Goal: Check status: Check status

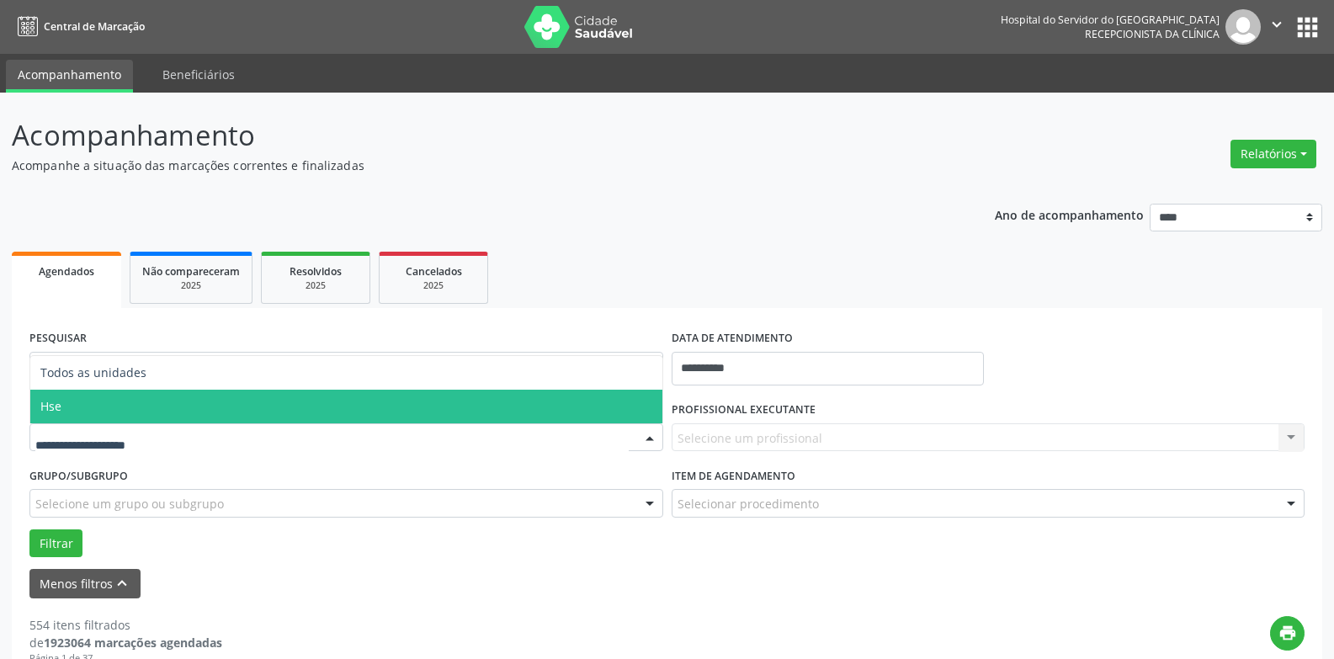
click at [69, 411] on span "Hse" at bounding box center [346, 407] width 632 height 34
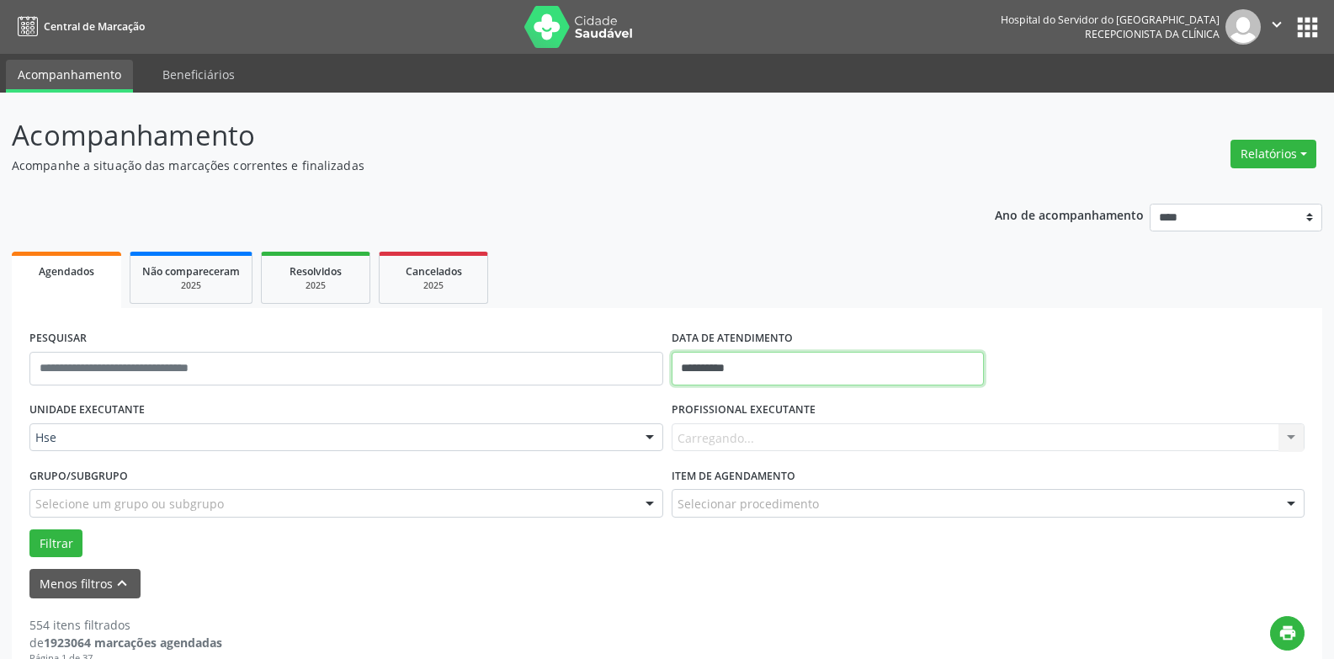
click at [821, 369] on input "**********" at bounding box center [828, 369] width 312 height 34
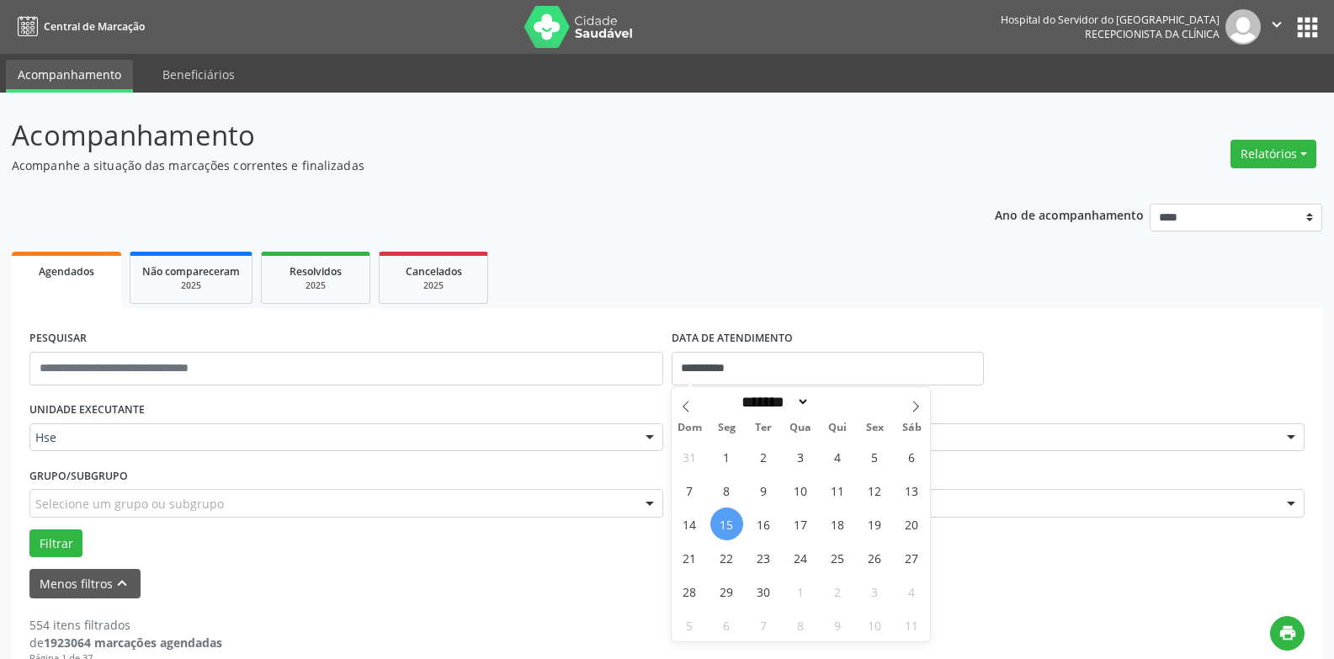
click at [729, 525] on span "15" at bounding box center [726, 523] width 33 height 33
type input "**********"
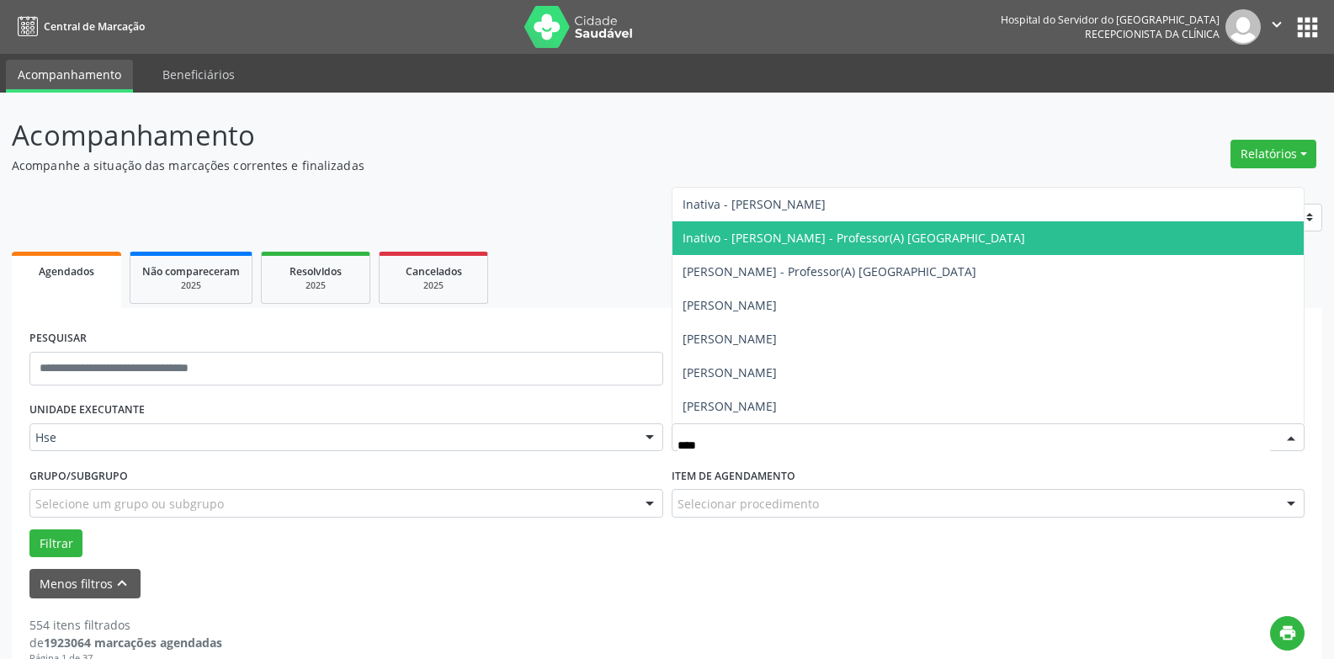
type input "*****"
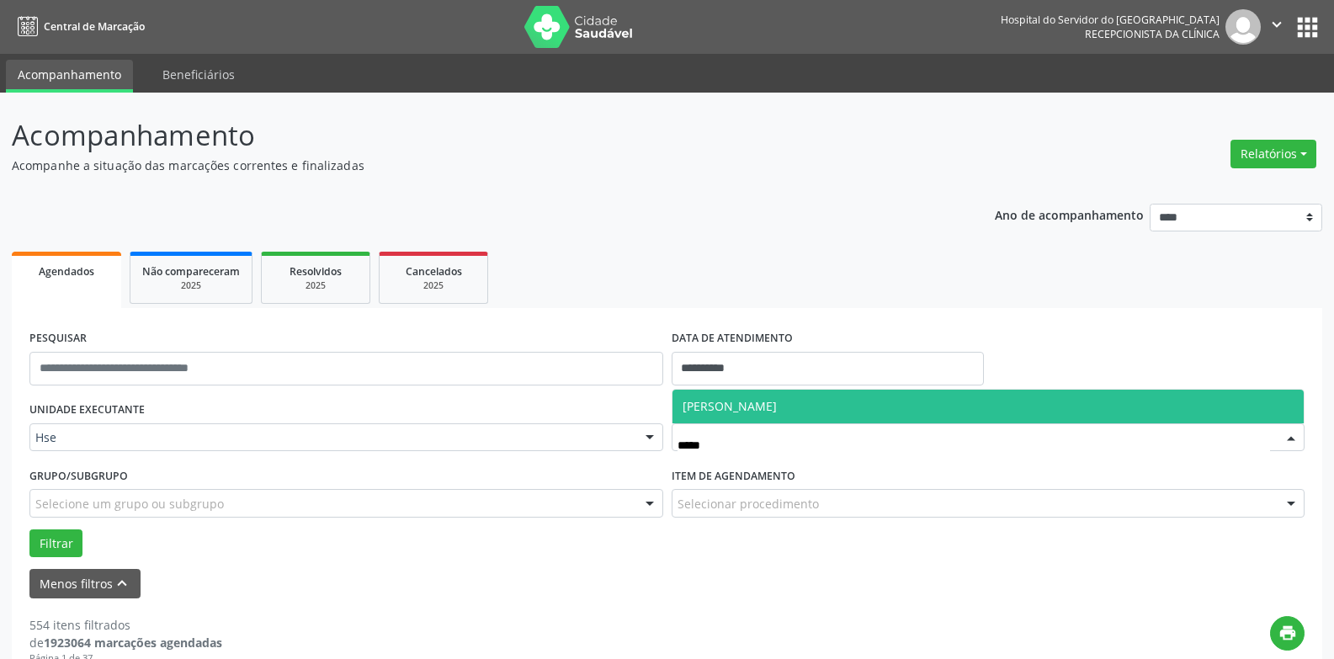
click at [773, 414] on span "[PERSON_NAME]" at bounding box center [988, 407] width 632 height 34
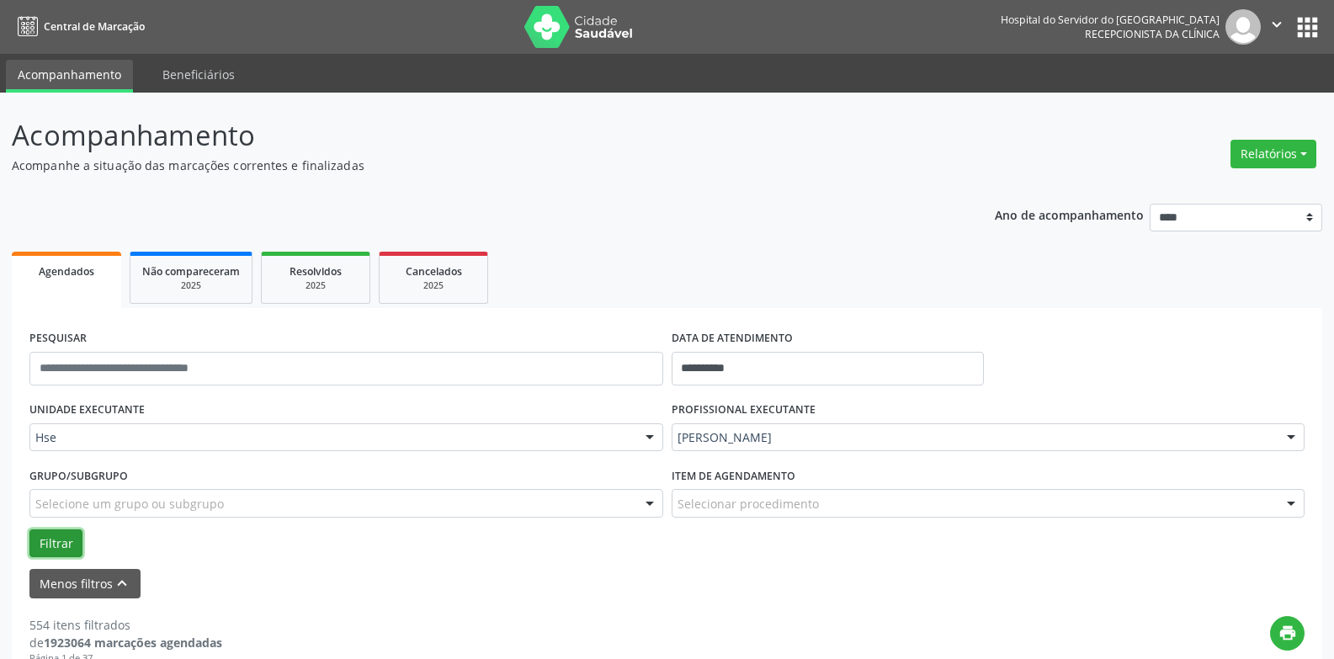
click at [59, 547] on button "Filtrar" at bounding box center [55, 543] width 53 height 29
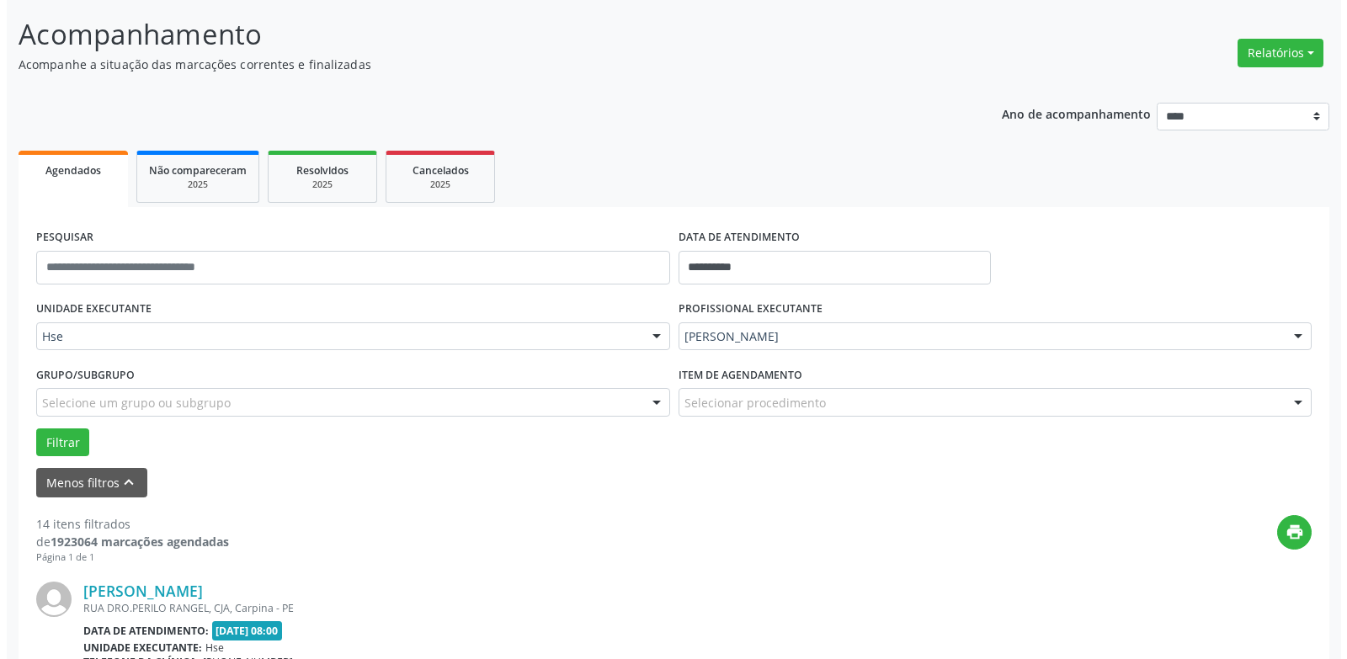
scroll to position [252, 0]
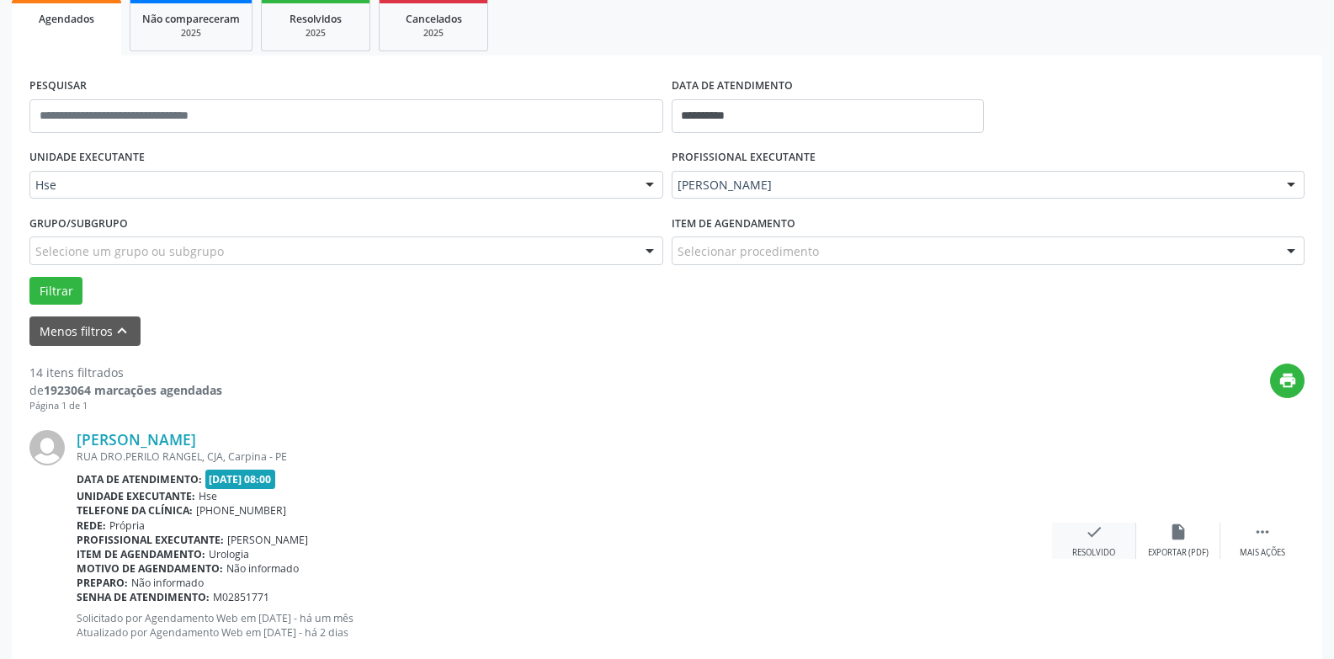
click at [1098, 533] on icon "check" at bounding box center [1094, 532] width 19 height 19
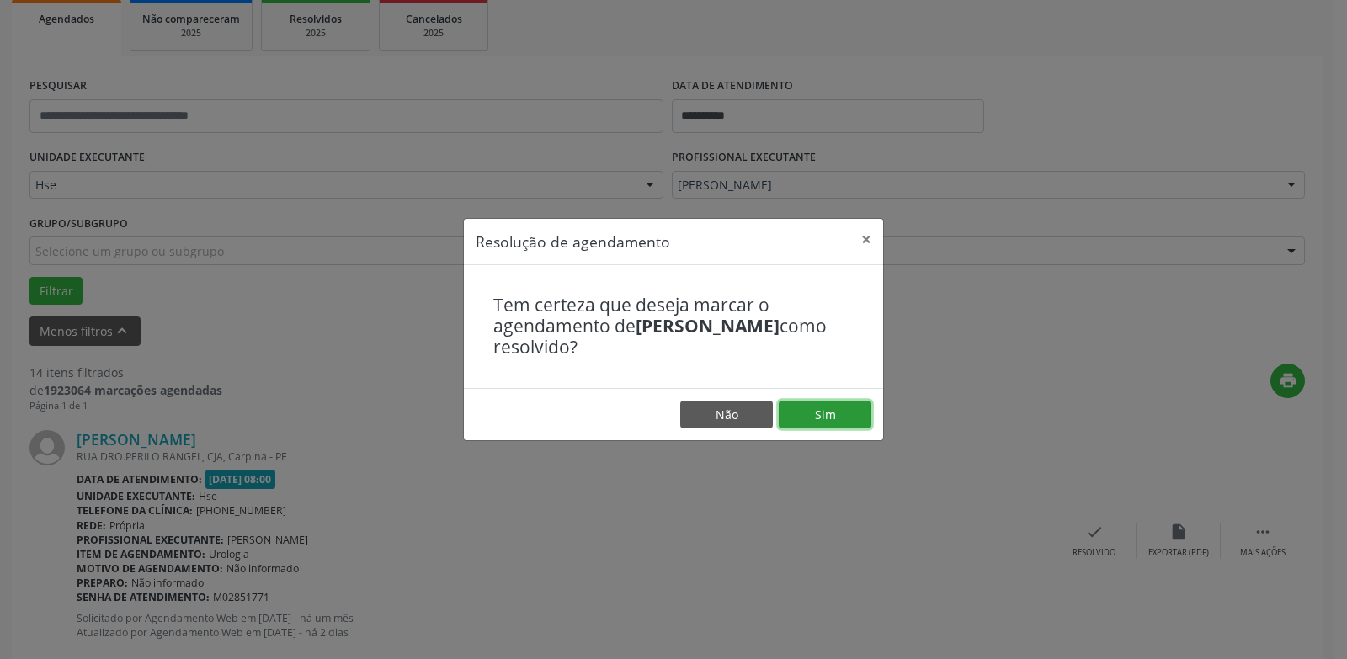
click at [845, 417] on button "Sim" at bounding box center [824, 415] width 93 height 29
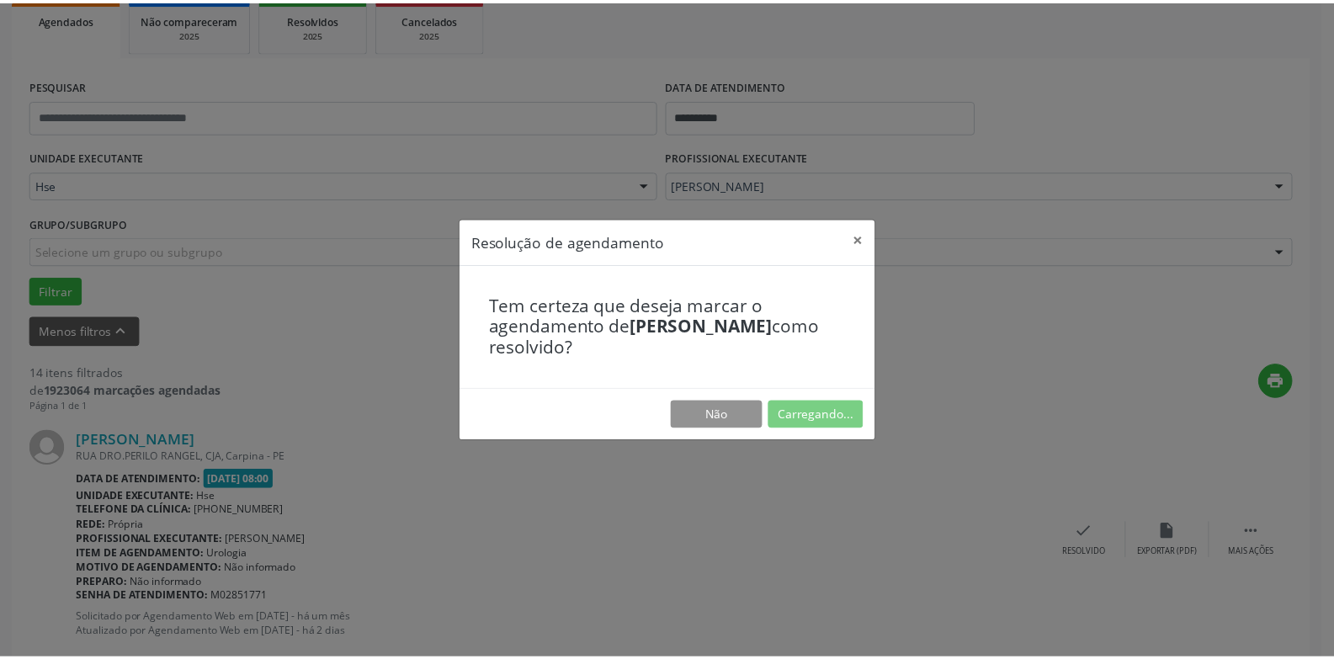
scroll to position [58, 0]
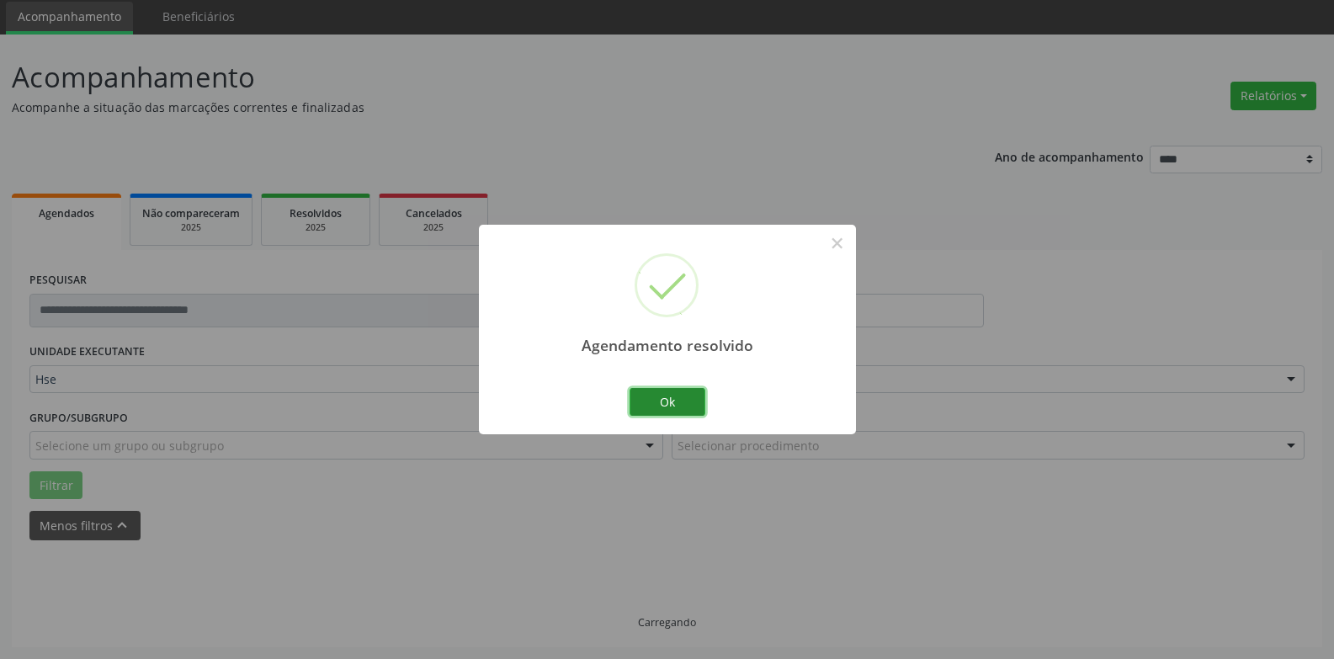
click at [660, 405] on button "Ok" at bounding box center [667, 402] width 76 height 29
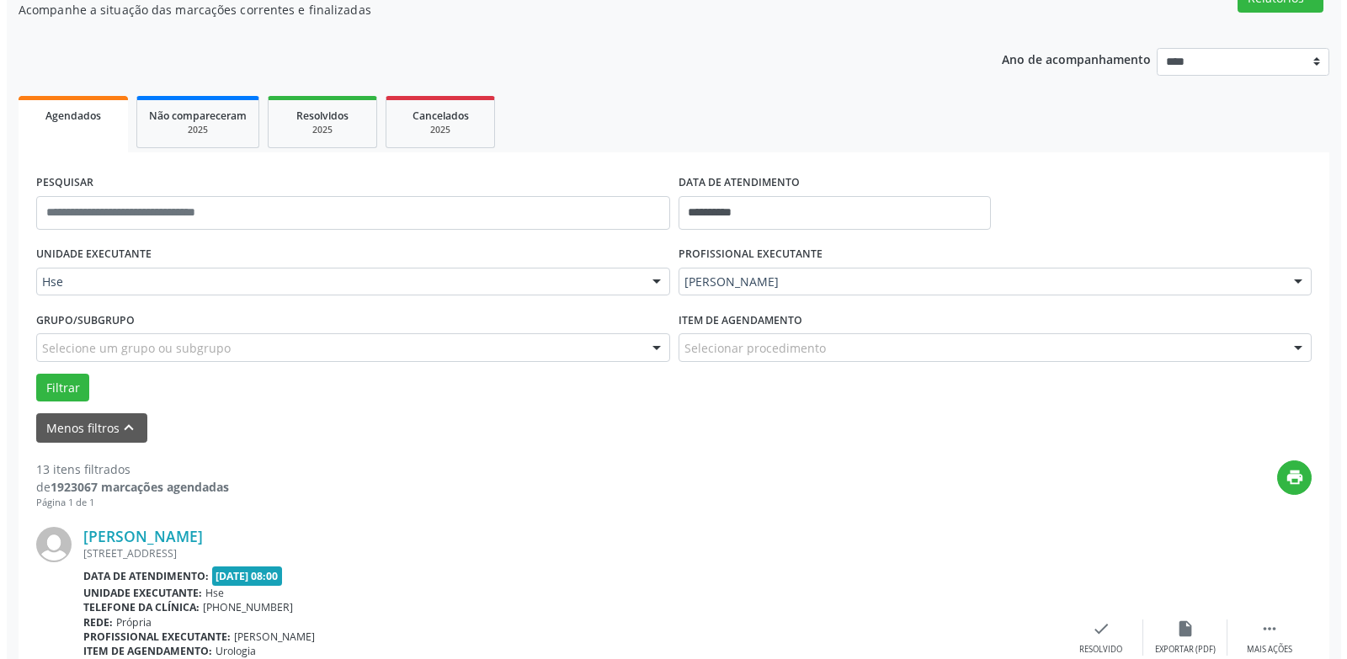
scroll to position [311, 0]
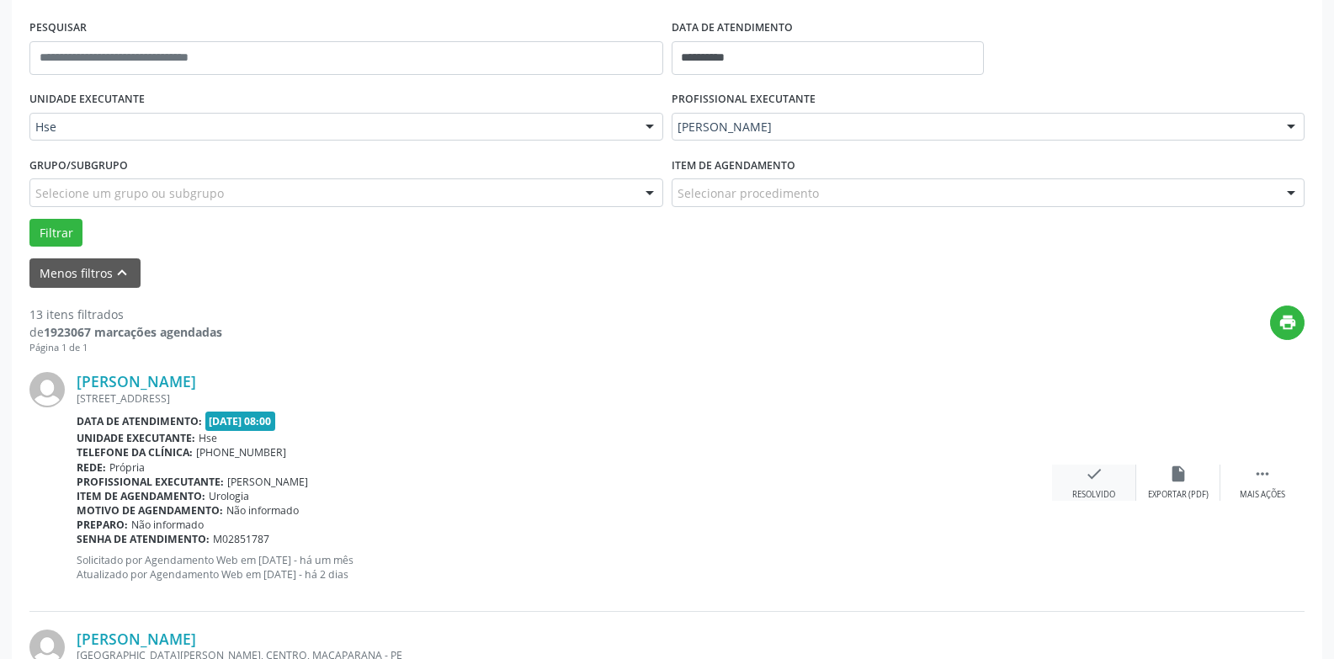
click at [1109, 492] on div "Resolvido" at bounding box center [1093, 495] width 43 height 12
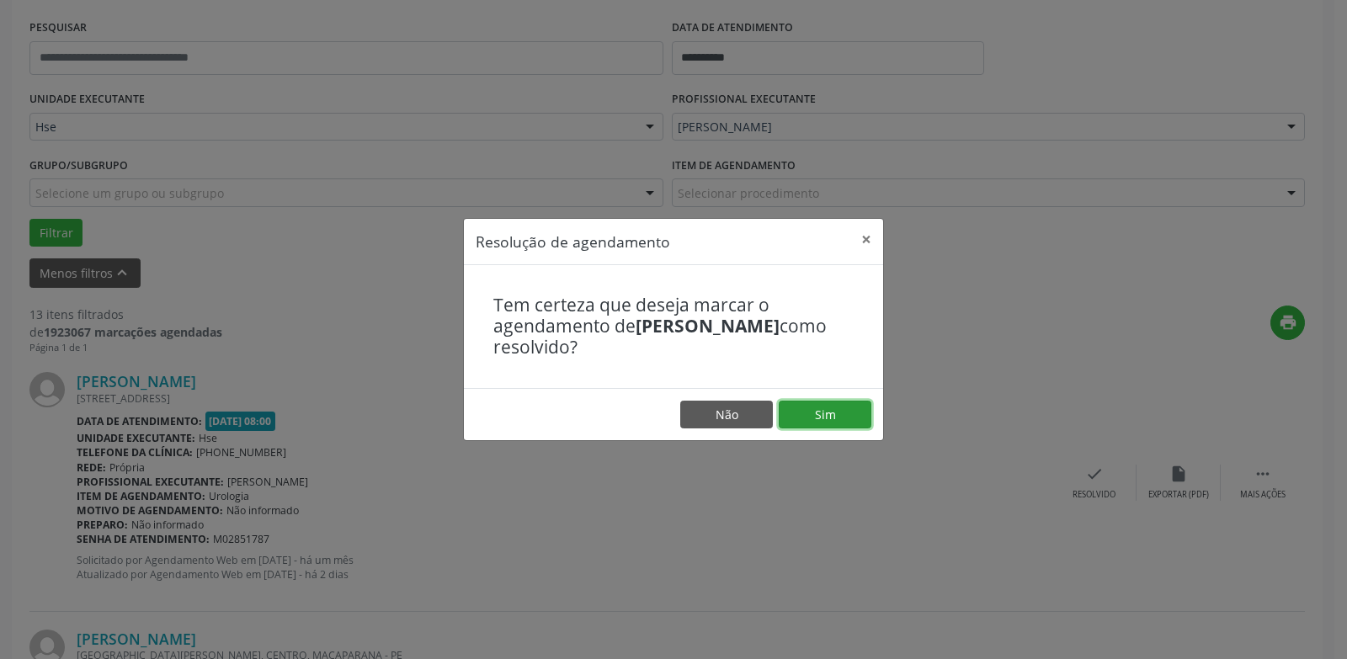
click at [825, 416] on button "Sim" at bounding box center [824, 415] width 93 height 29
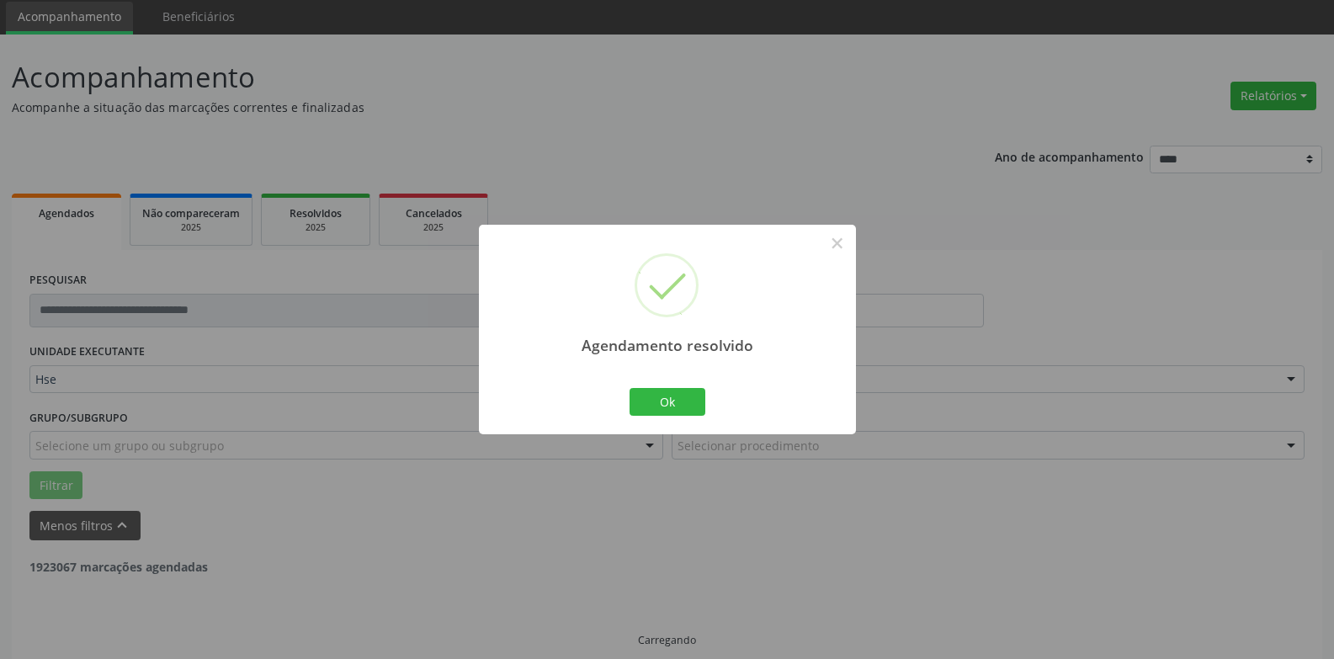
scroll to position [76, 0]
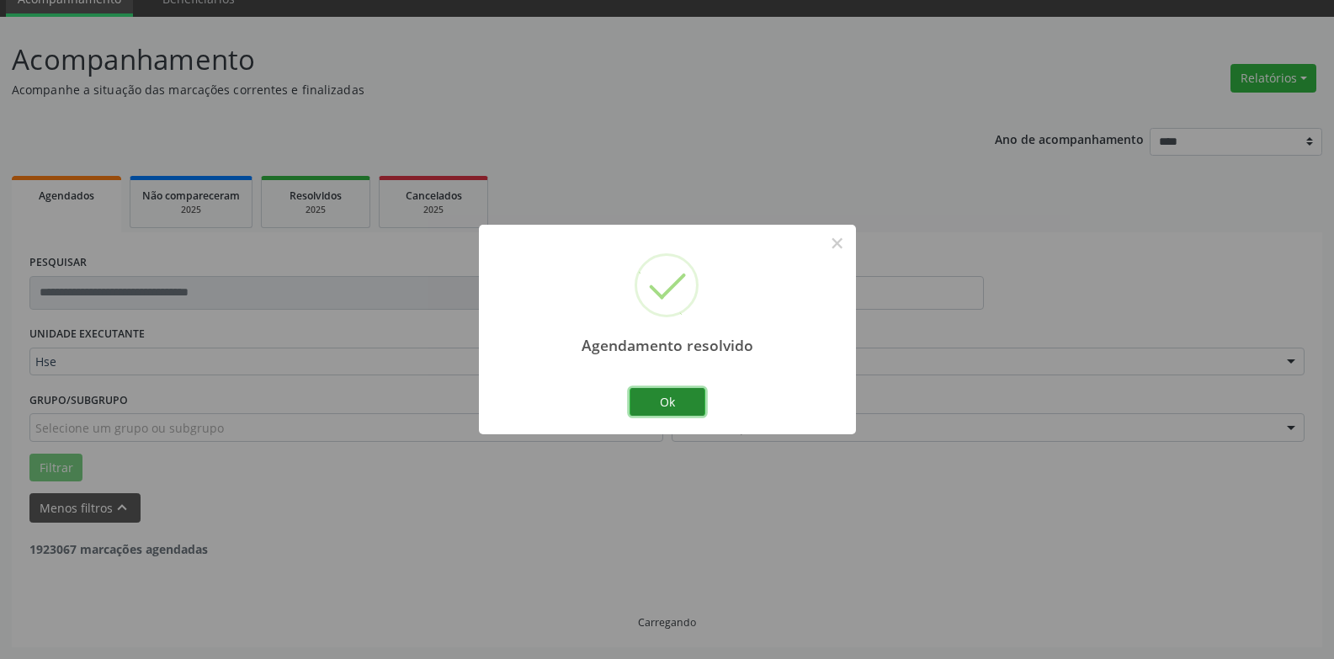
click at [688, 401] on button "Ok" at bounding box center [667, 402] width 76 height 29
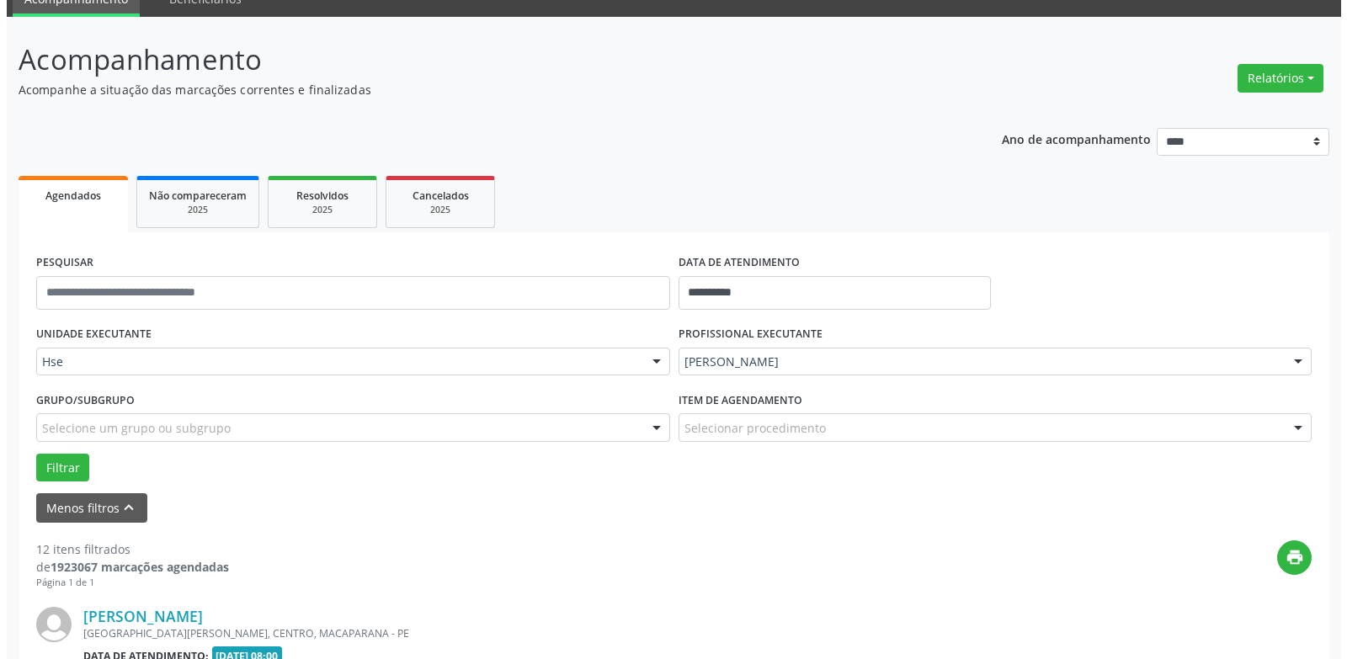
scroll to position [244, 0]
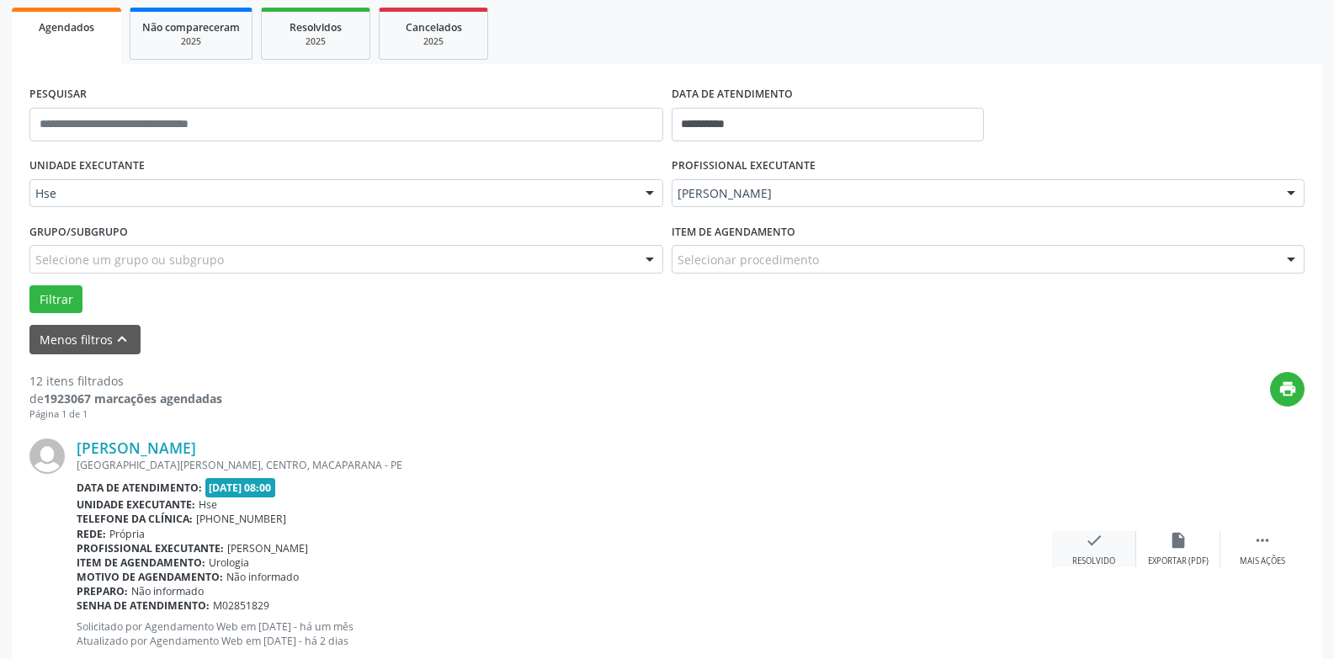
click at [1107, 550] on div "check Resolvido" at bounding box center [1094, 549] width 84 height 36
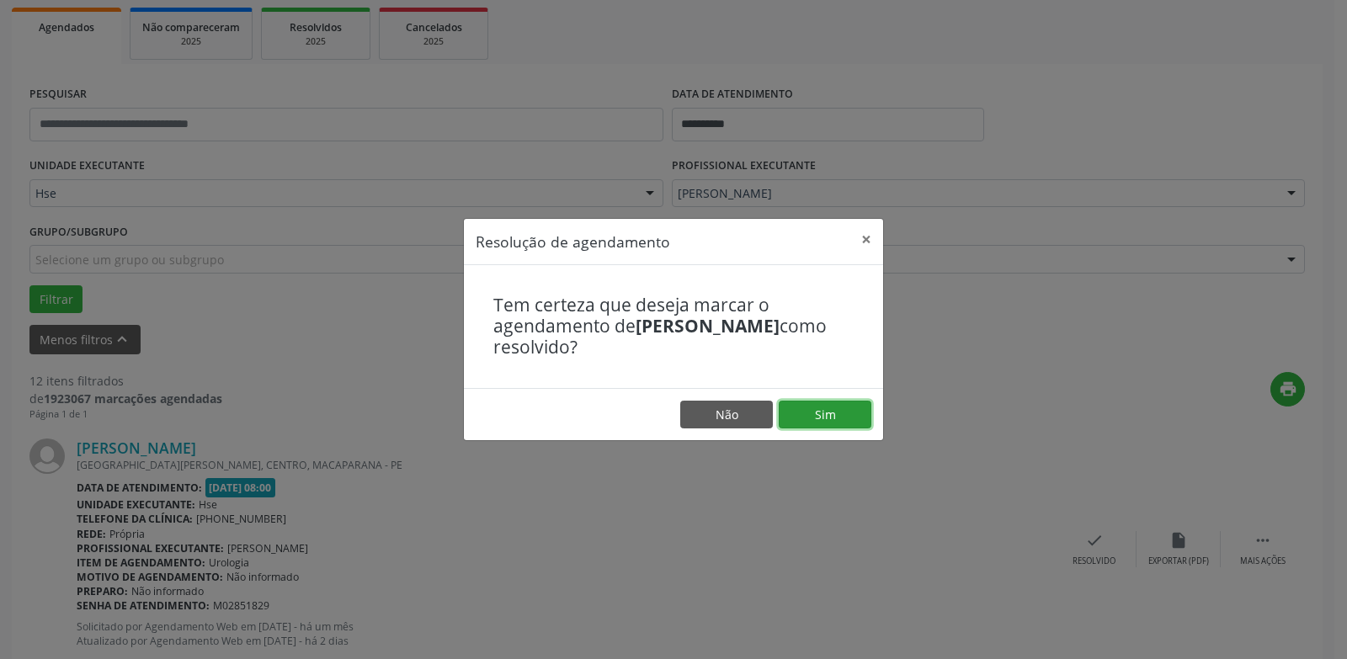
click at [801, 406] on button "Sim" at bounding box center [824, 415] width 93 height 29
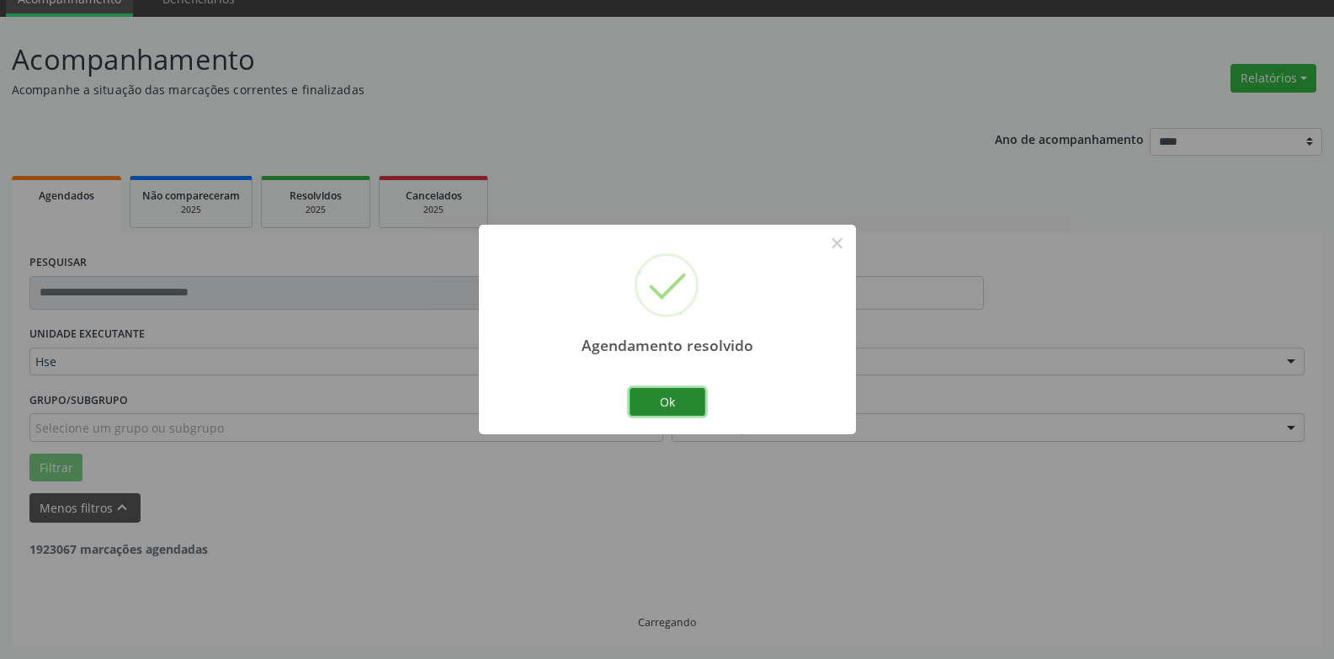
click at [665, 398] on button "Ok" at bounding box center [667, 402] width 76 height 29
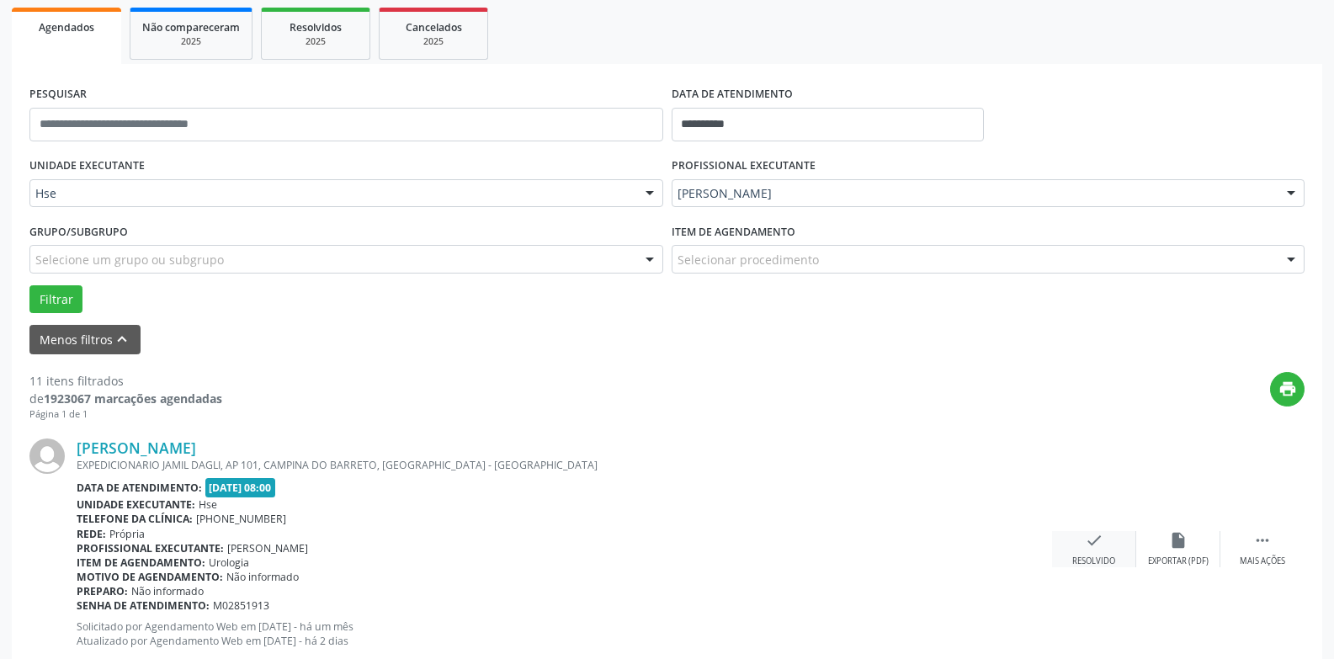
click at [1095, 556] on div "Resolvido" at bounding box center [1093, 561] width 43 height 12
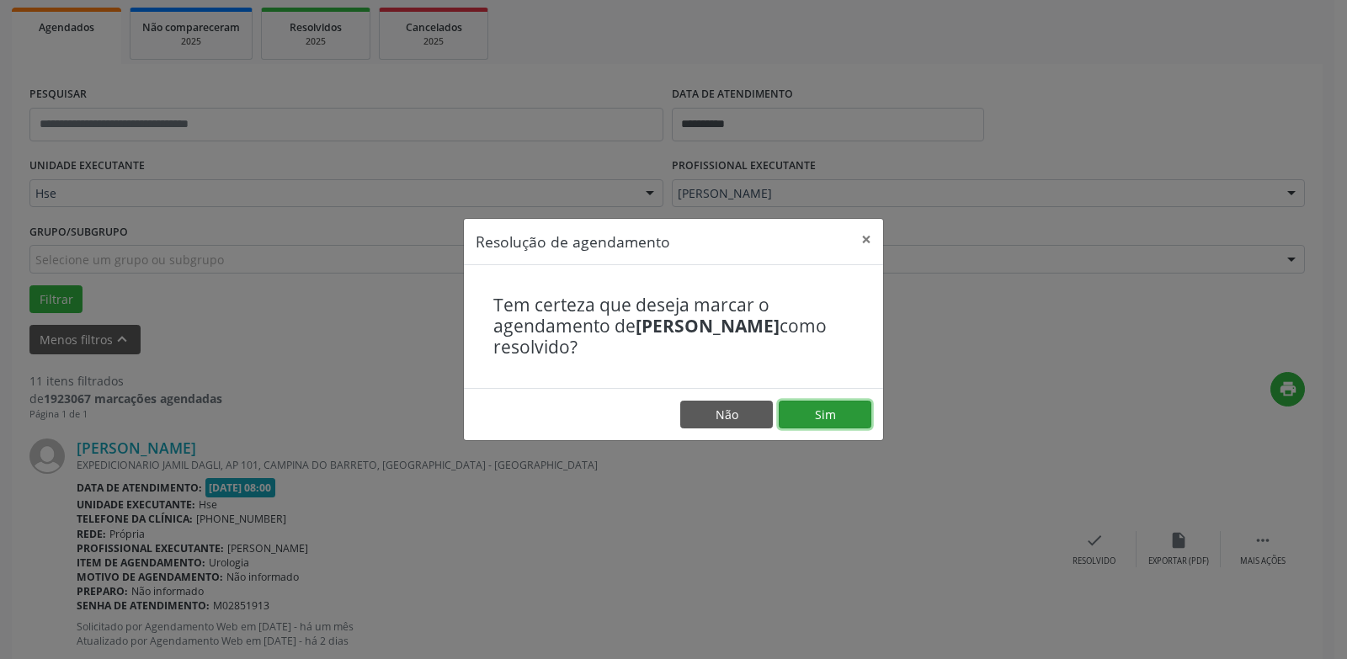
click at [834, 409] on button "Sim" at bounding box center [824, 415] width 93 height 29
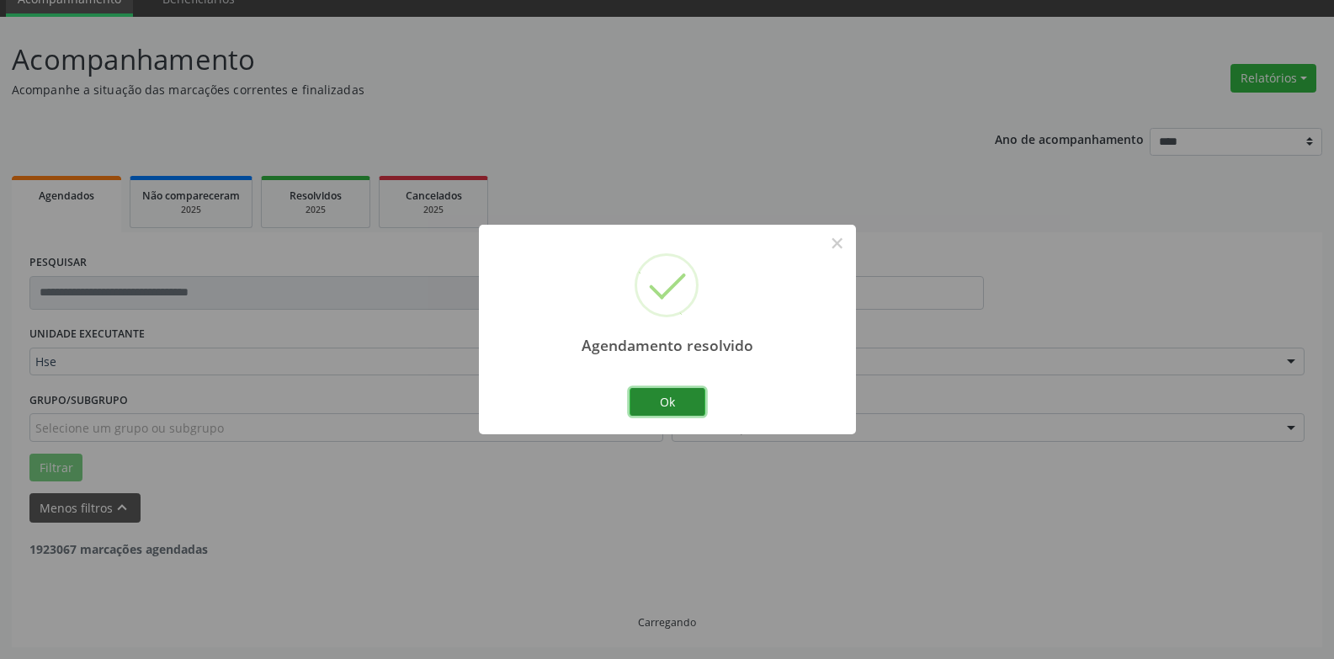
click at [693, 402] on button "Ok" at bounding box center [667, 402] width 76 height 29
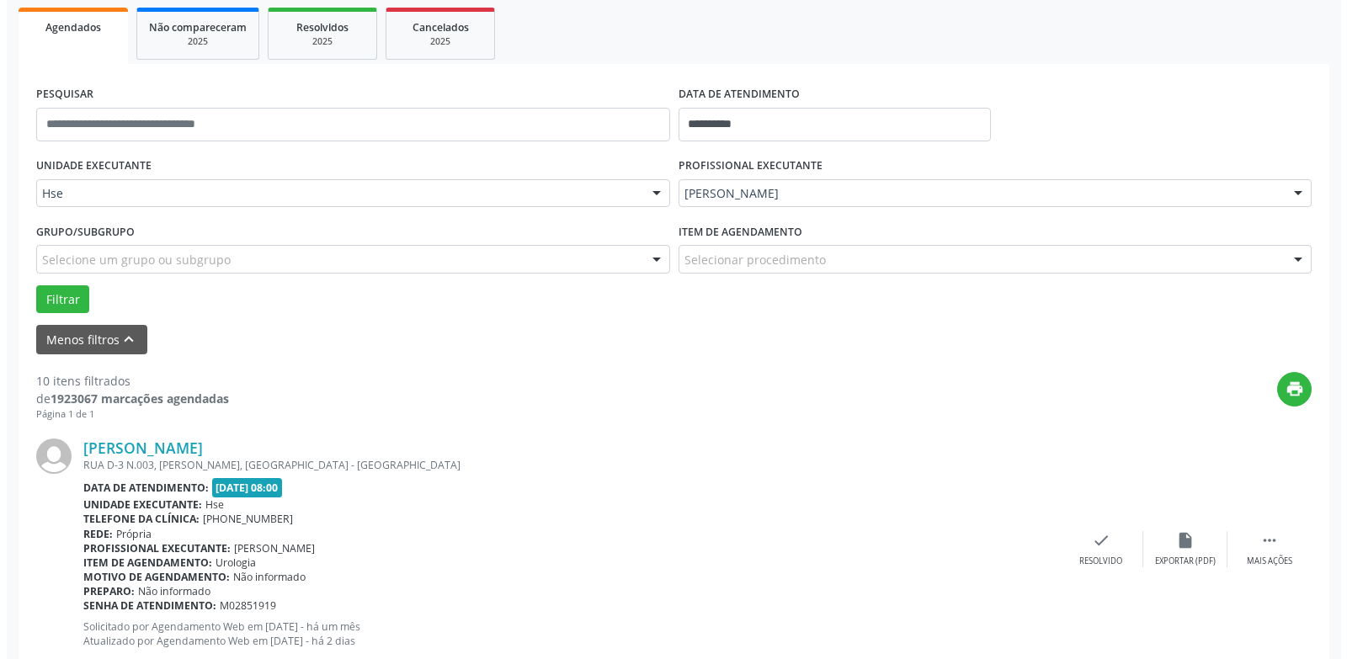
scroll to position [412, 0]
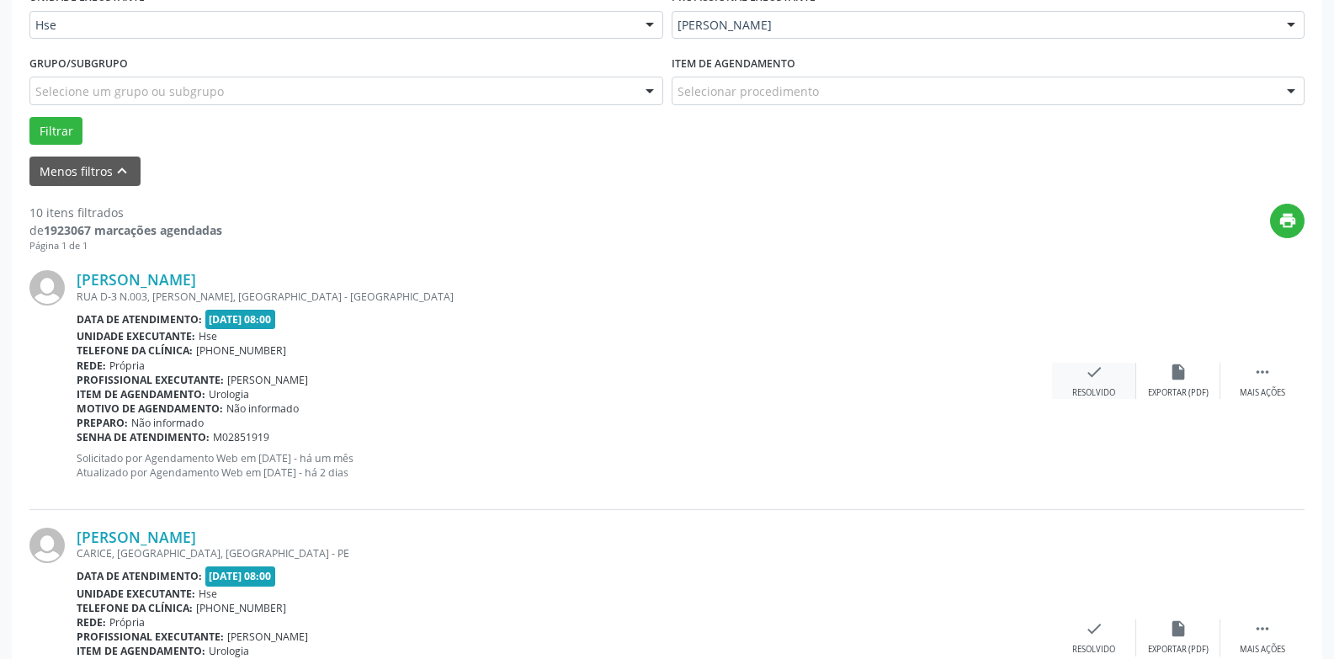
click at [1094, 381] on icon "check" at bounding box center [1094, 372] width 19 height 19
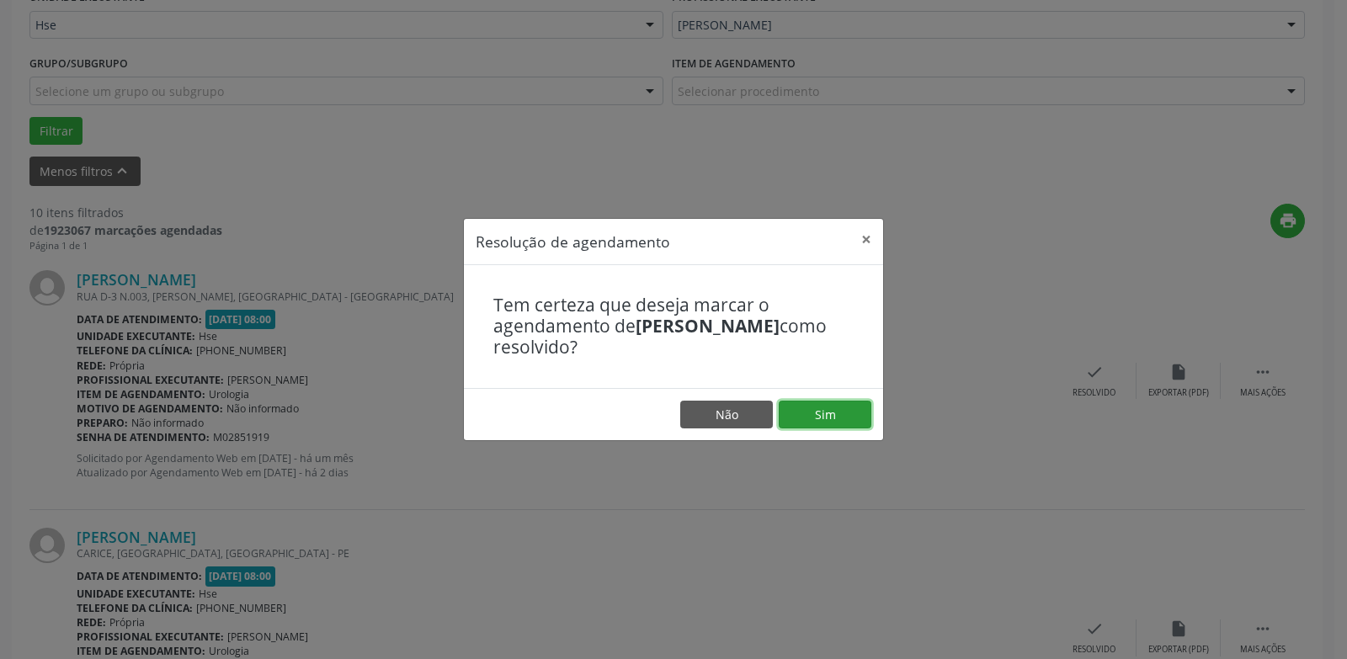
click at [820, 417] on button "Sim" at bounding box center [824, 415] width 93 height 29
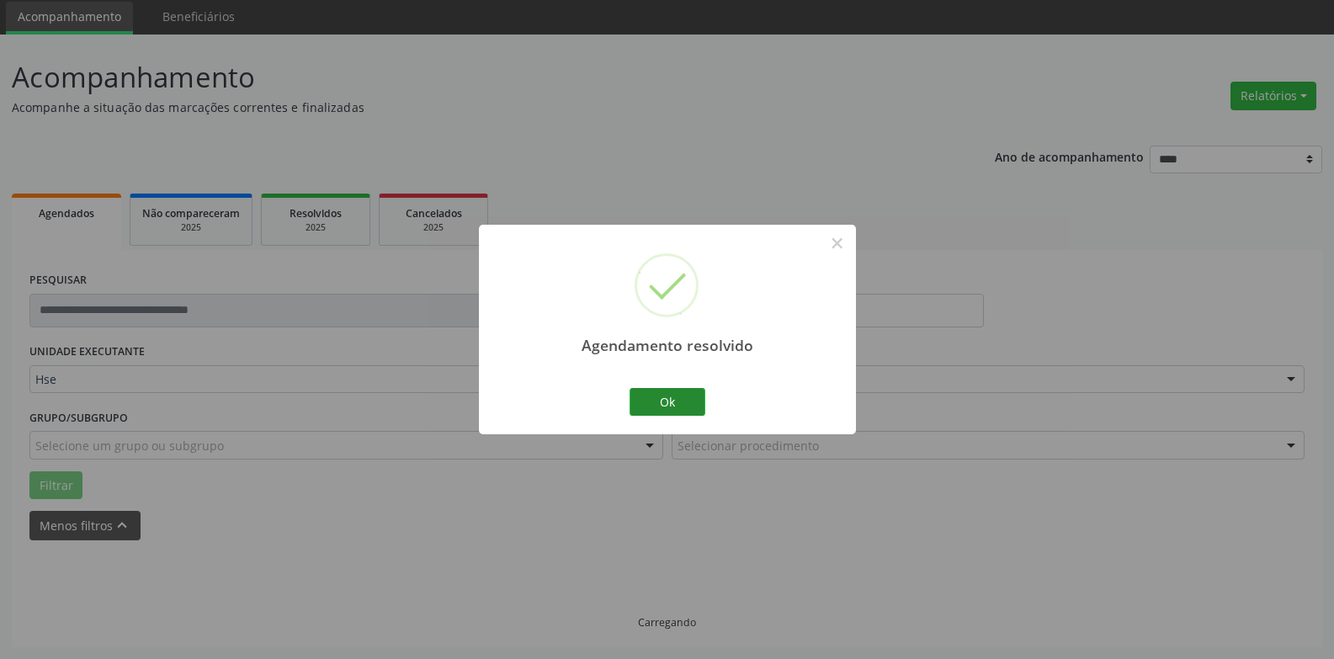
scroll to position [76, 0]
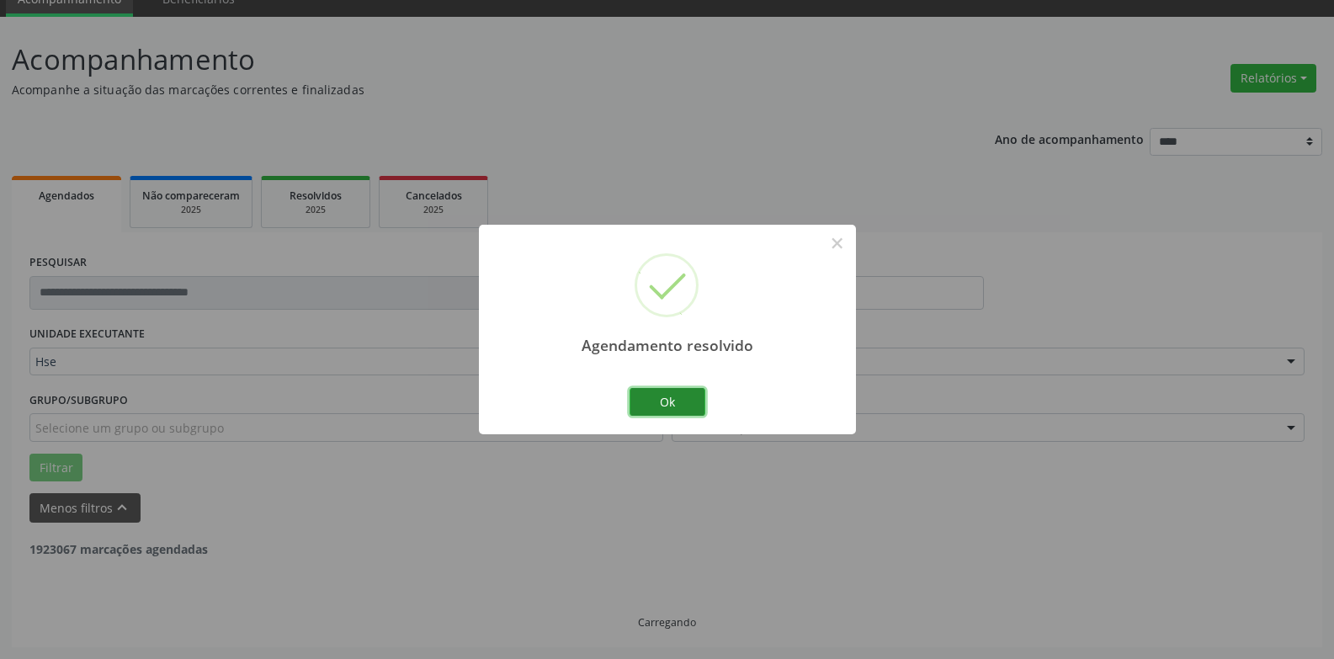
click at [694, 400] on button "Ok" at bounding box center [667, 402] width 76 height 29
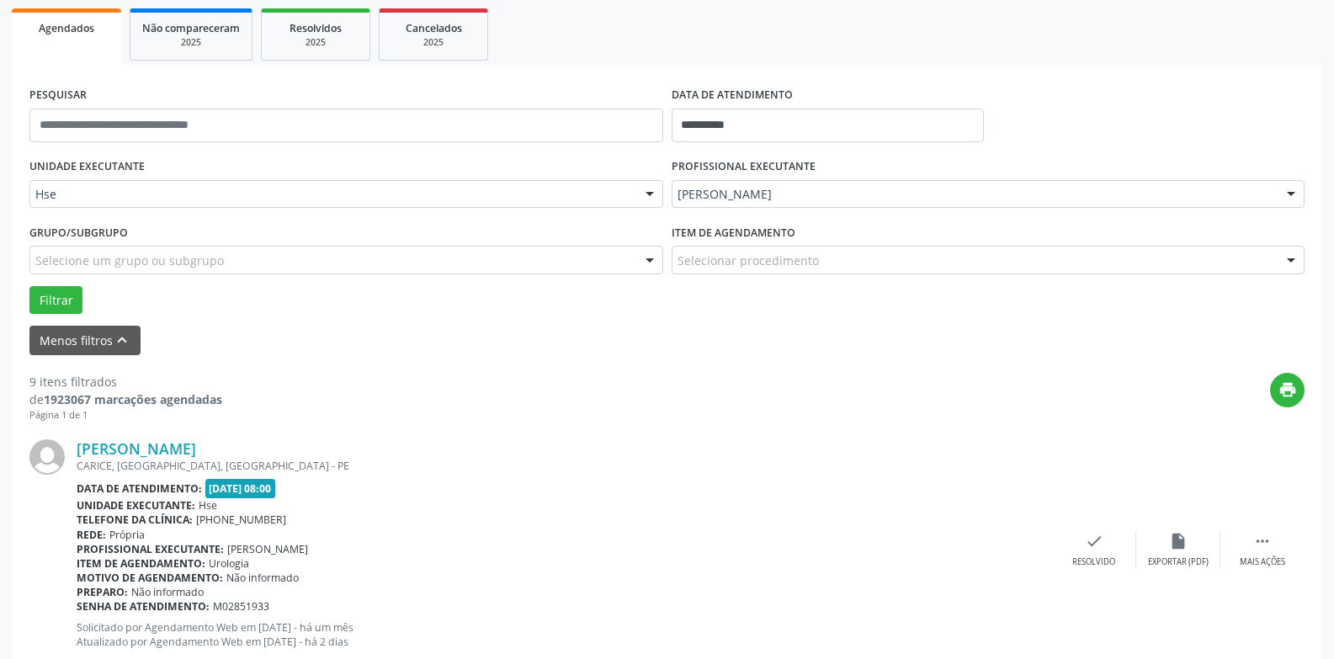
scroll to position [244, 0]
click at [1268, 542] on icon "" at bounding box center [1262, 540] width 19 height 19
click at [1181, 547] on icon "alarm_off" at bounding box center [1178, 540] width 19 height 19
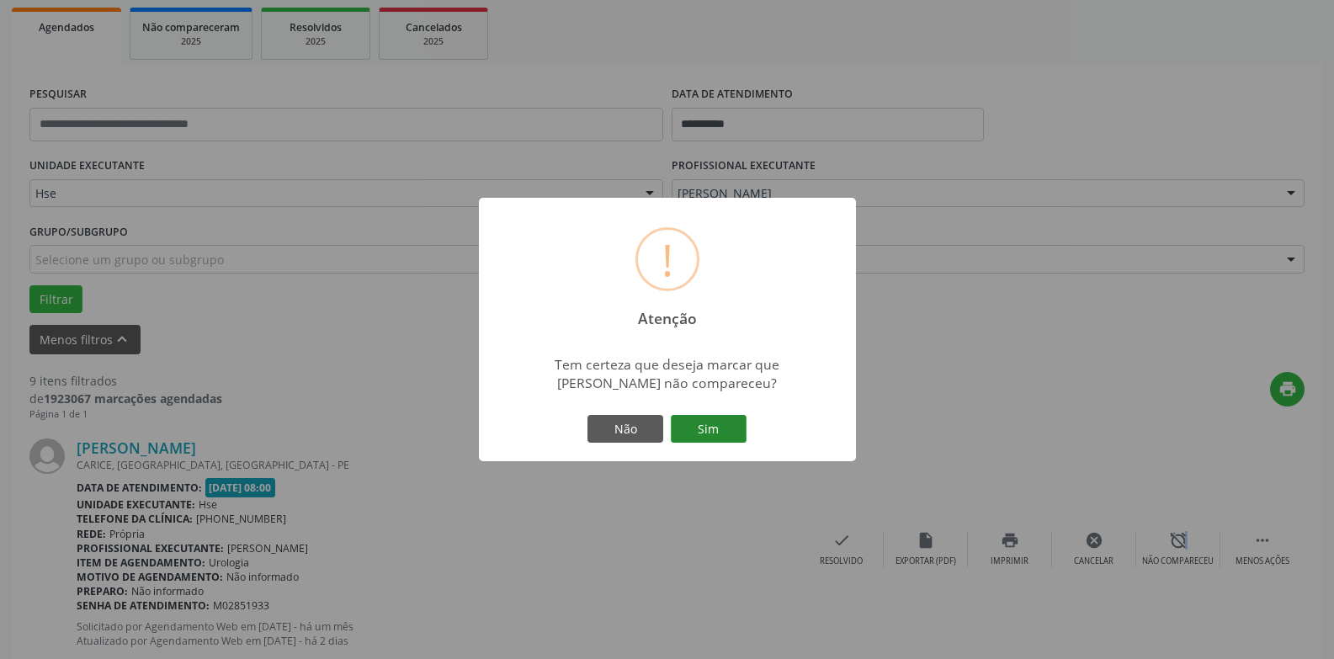
click at [737, 429] on button "Sim" at bounding box center [709, 429] width 76 height 29
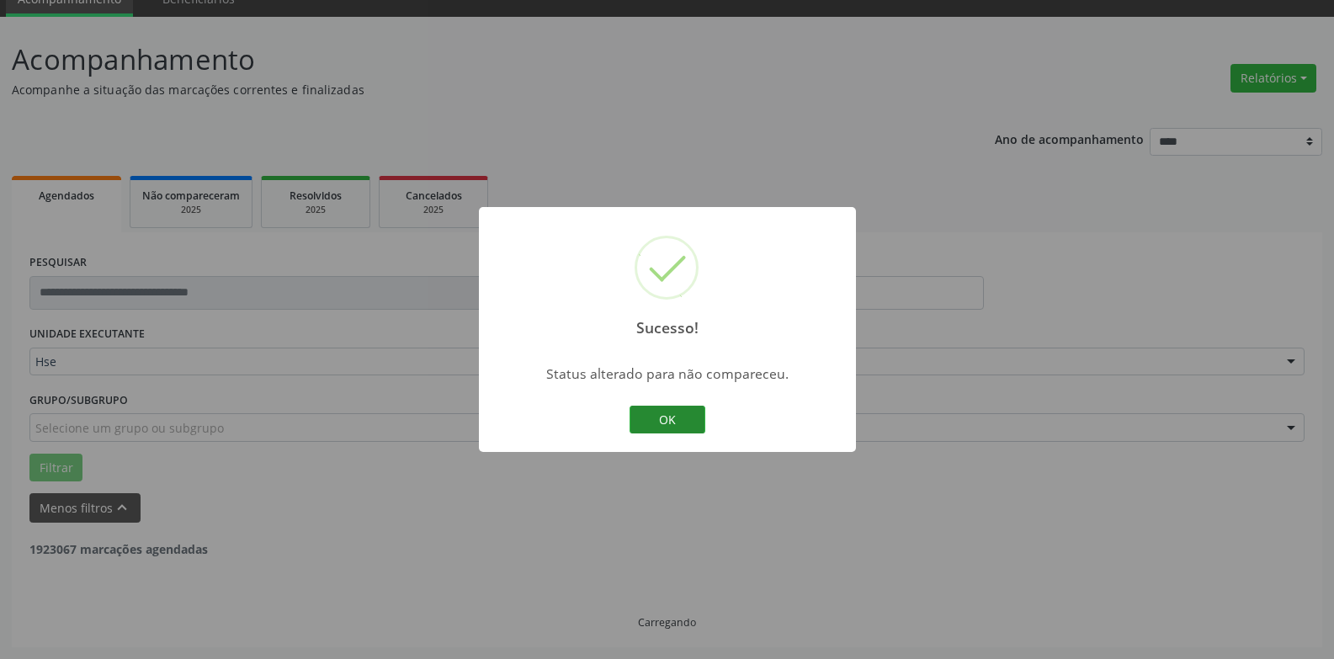
click at [680, 414] on button "OK" at bounding box center [667, 420] width 76 height 29
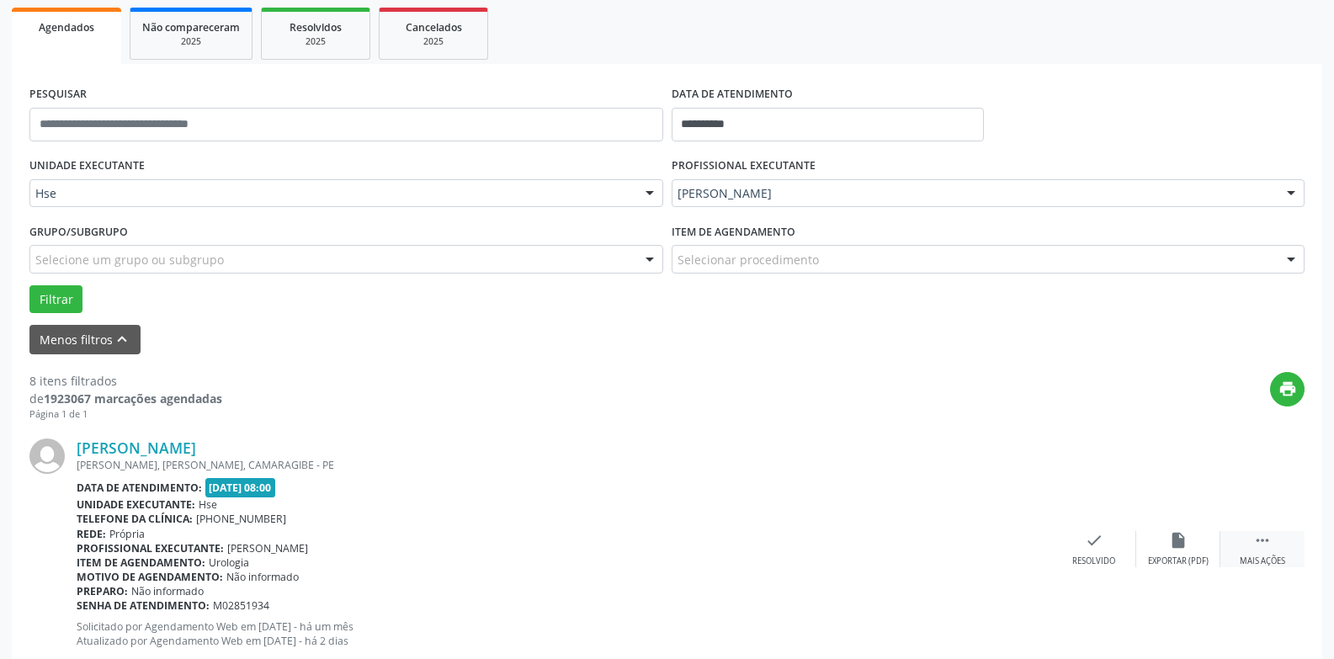
click at [1272, 543] on div " Mais ações" at bounding box center [1262, 549] width 84 height 36
click at [1179, 540] on icon "alarm_off" at bounding box center [1178, 540] width 19 height 19
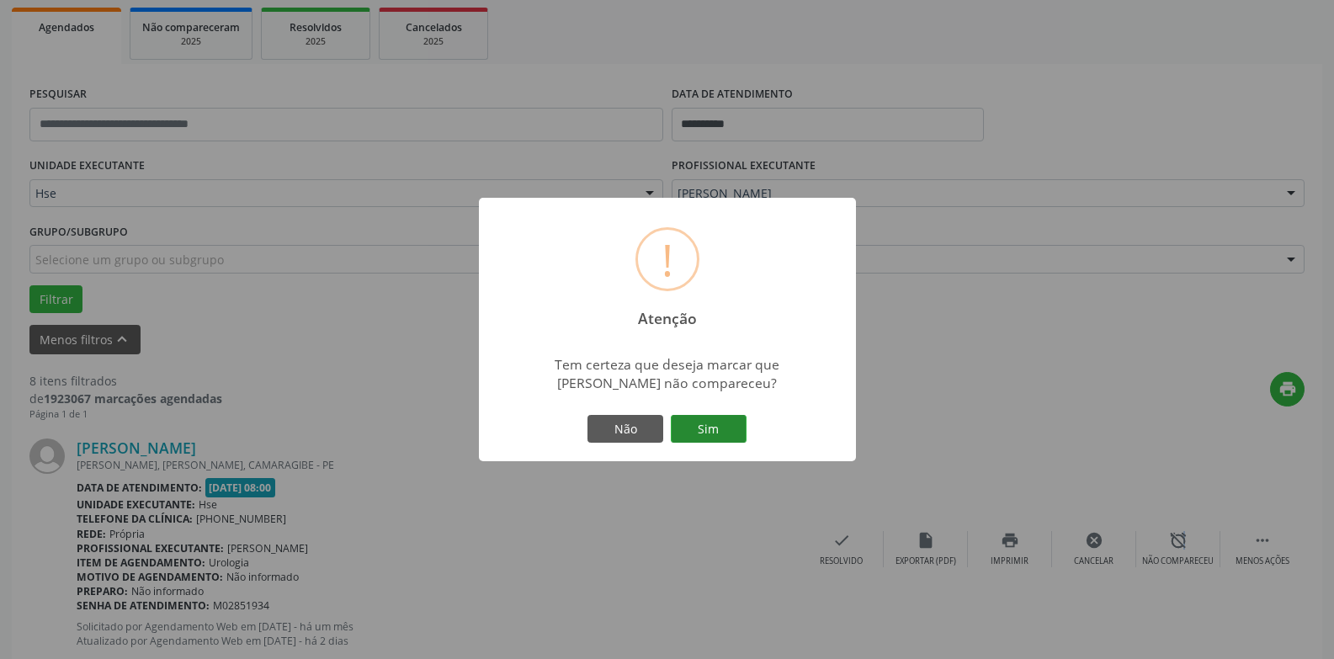
click at [720, 435] on button "Sim" at bounding box center [709, 429] width 76 height 29
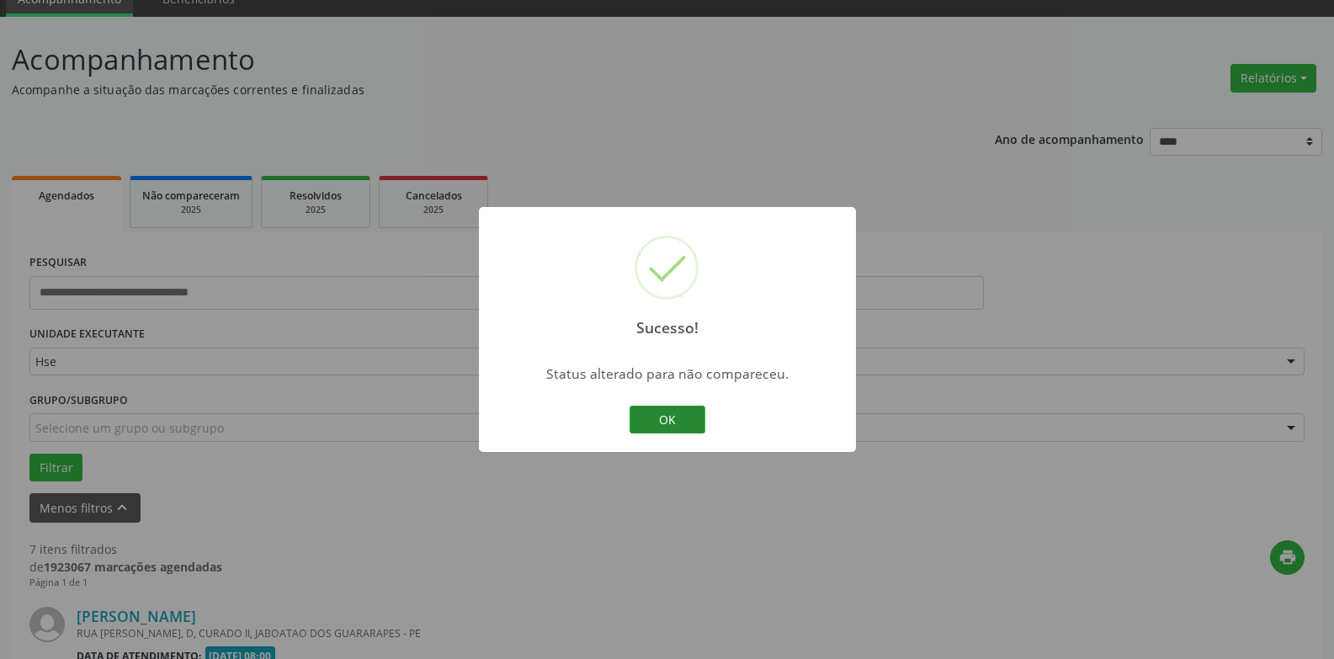
click at [665, 411] on button "OK" at bounding box center [667, 420] width 76 height 29
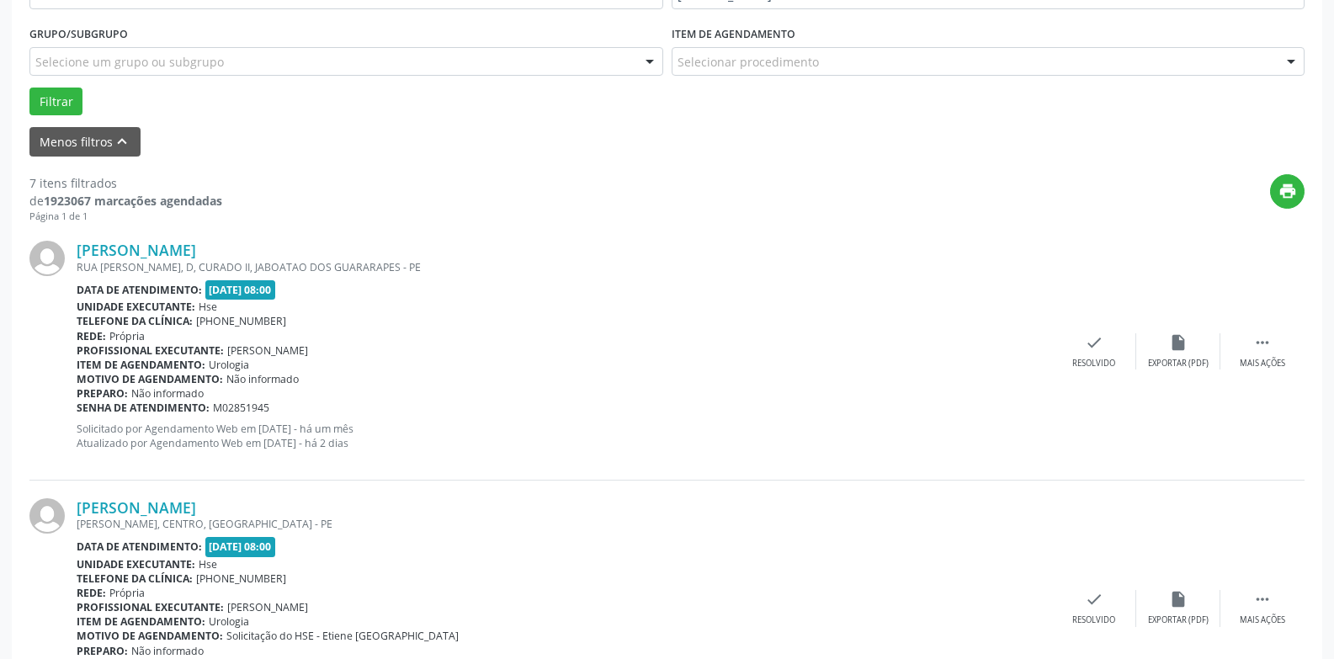
scroll to position [412, 0]
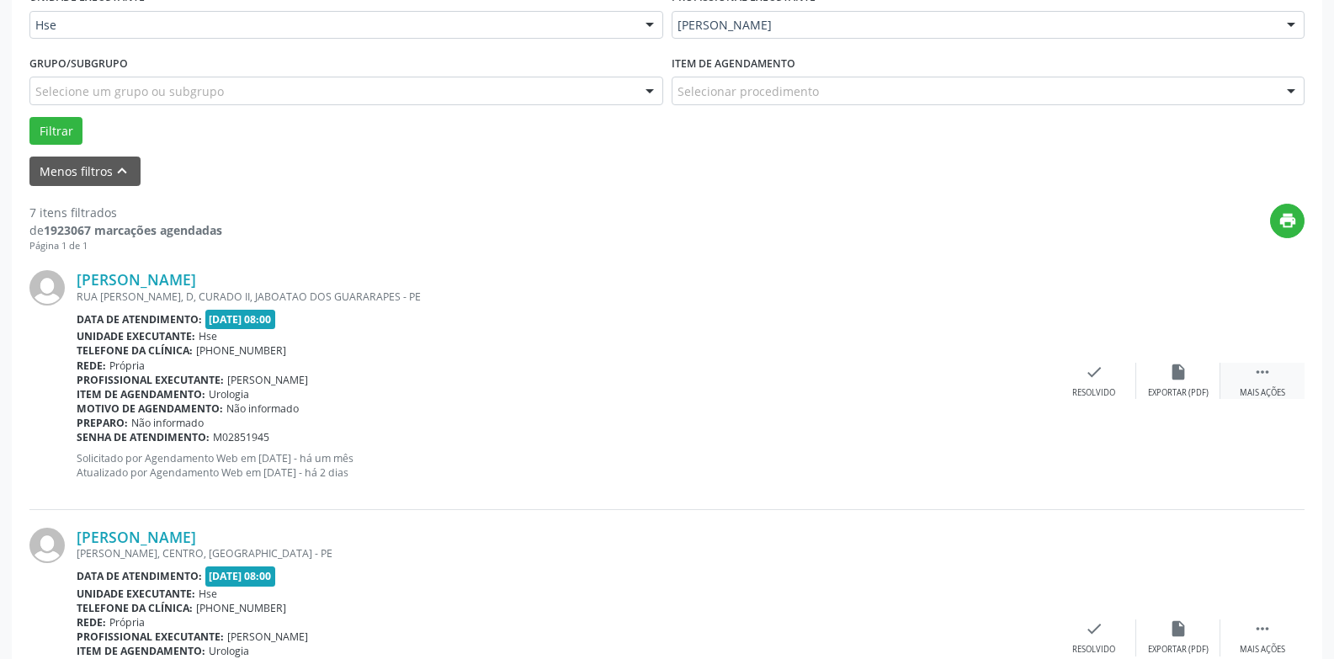
click at [1268, 382] on div " Mais ações" at bounding box center [1262, 381] width 84 height 36
click at [1188, 390] on div "Não compareceu" at bounding box center [1178, 393] width 72 height 12
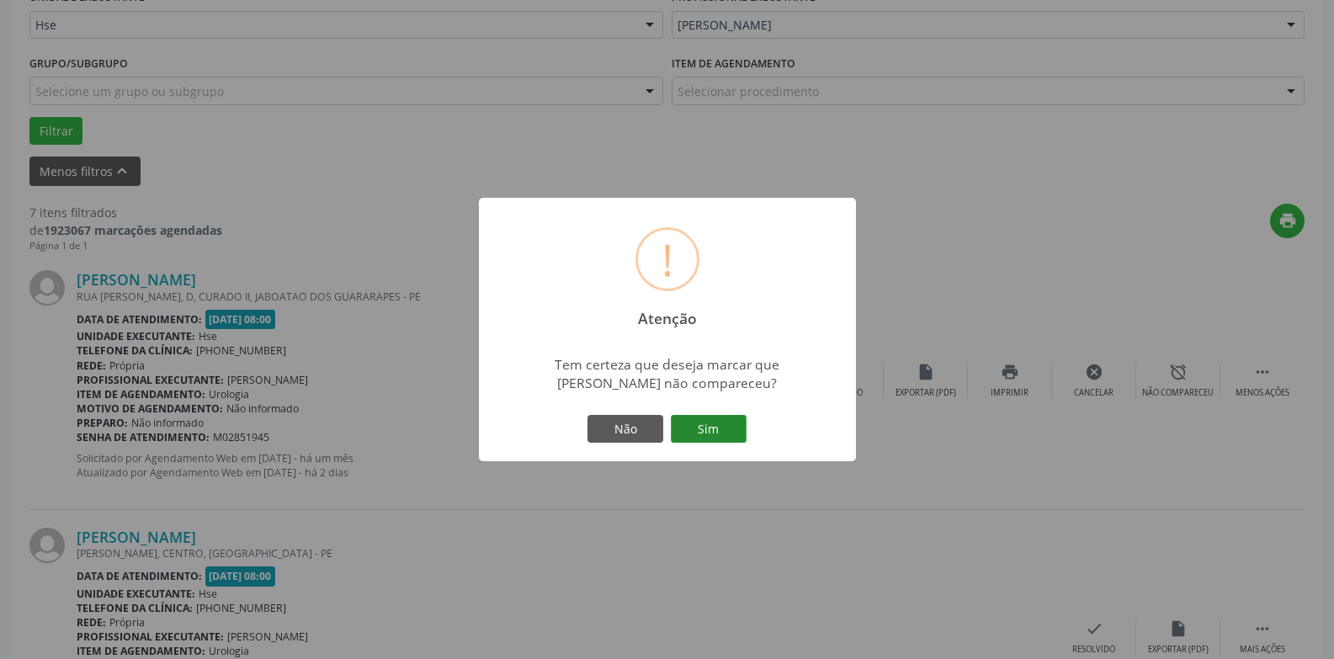
click at [733, 422] on button "Sim" at bounding box center [709, 429] width 76 height 29
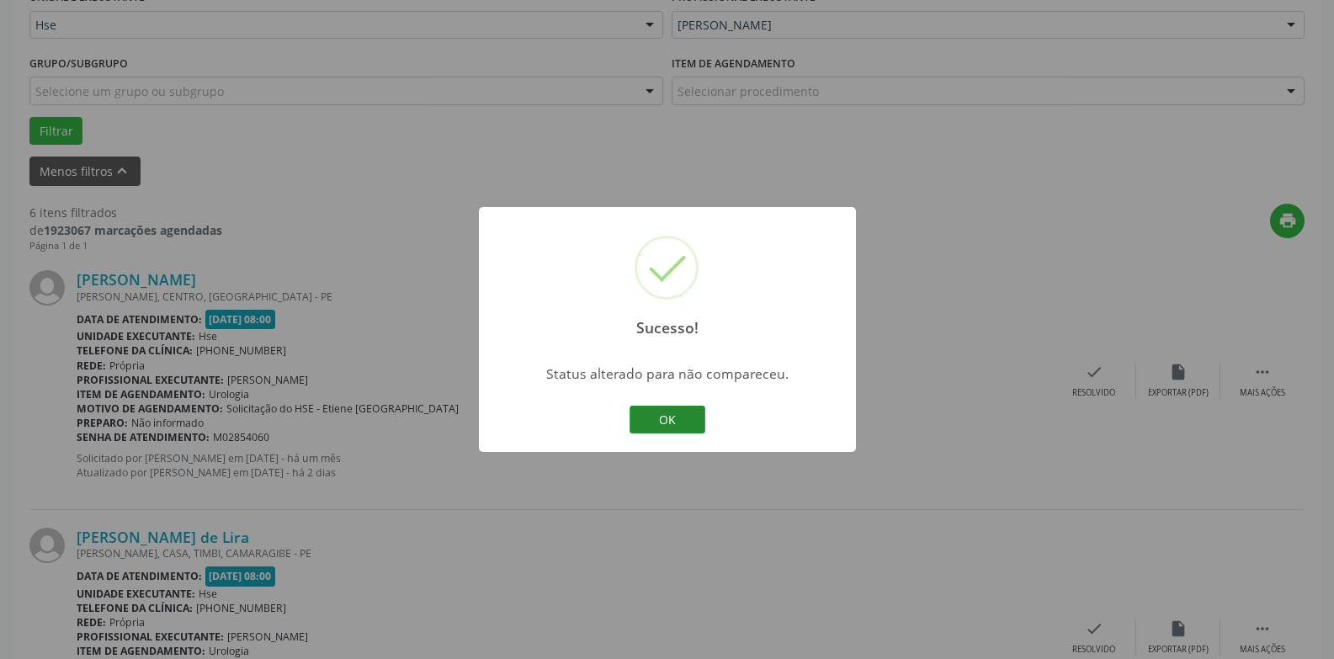
click at [667, 412] on button "OK" at bounding box center [667, 420] width 76 height 29
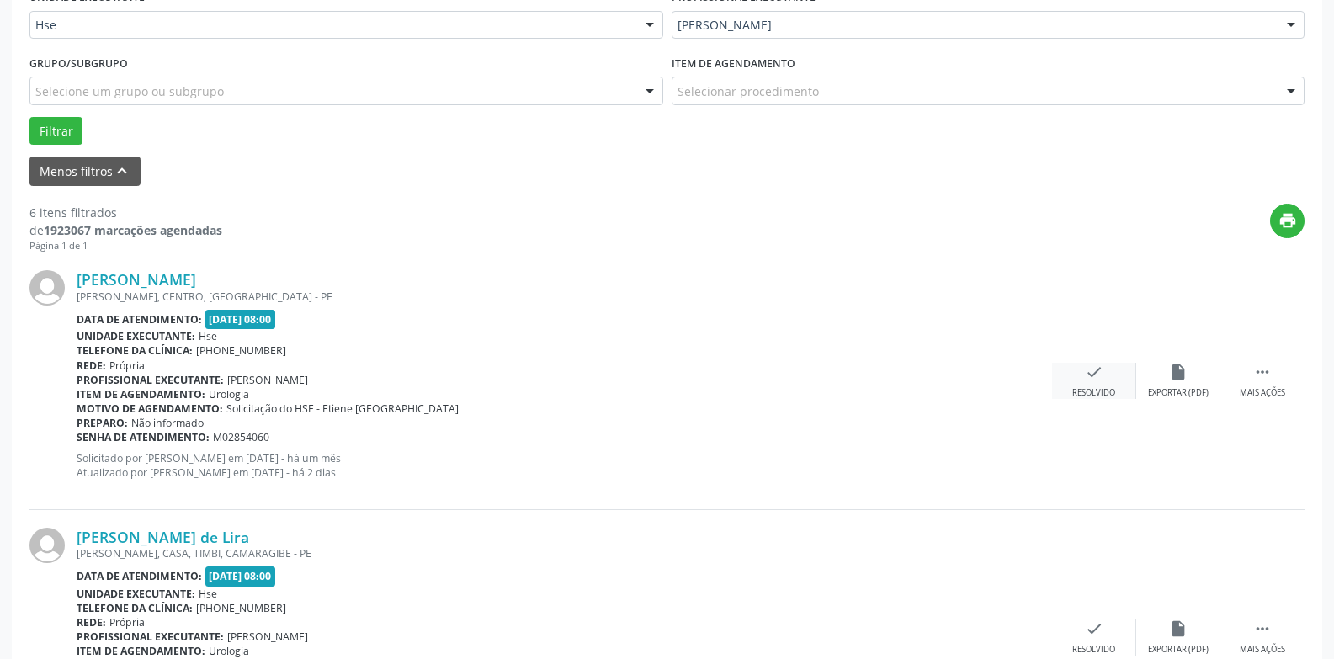
click at [1098, 378] on icon "check" at bounding box center [1094, 372] width 19 height 19
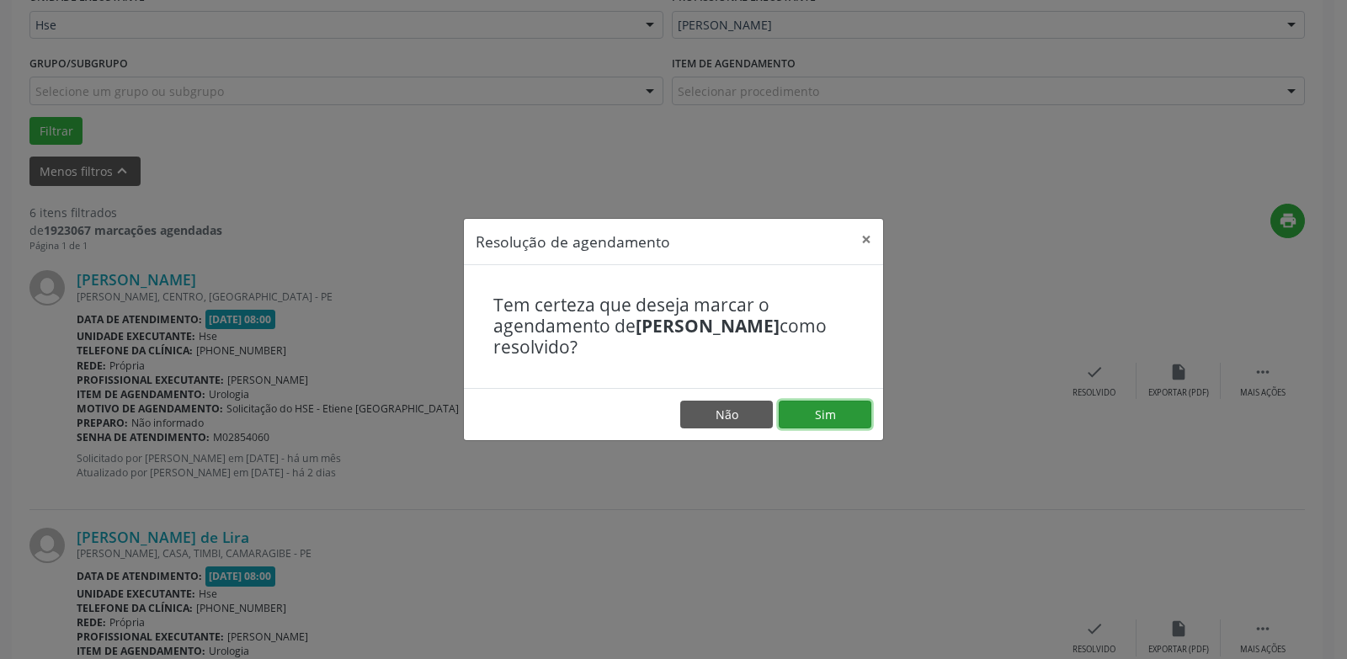
click at [847, 414] on button "Sim" at bounding box center [824, 415] width 93 height 29
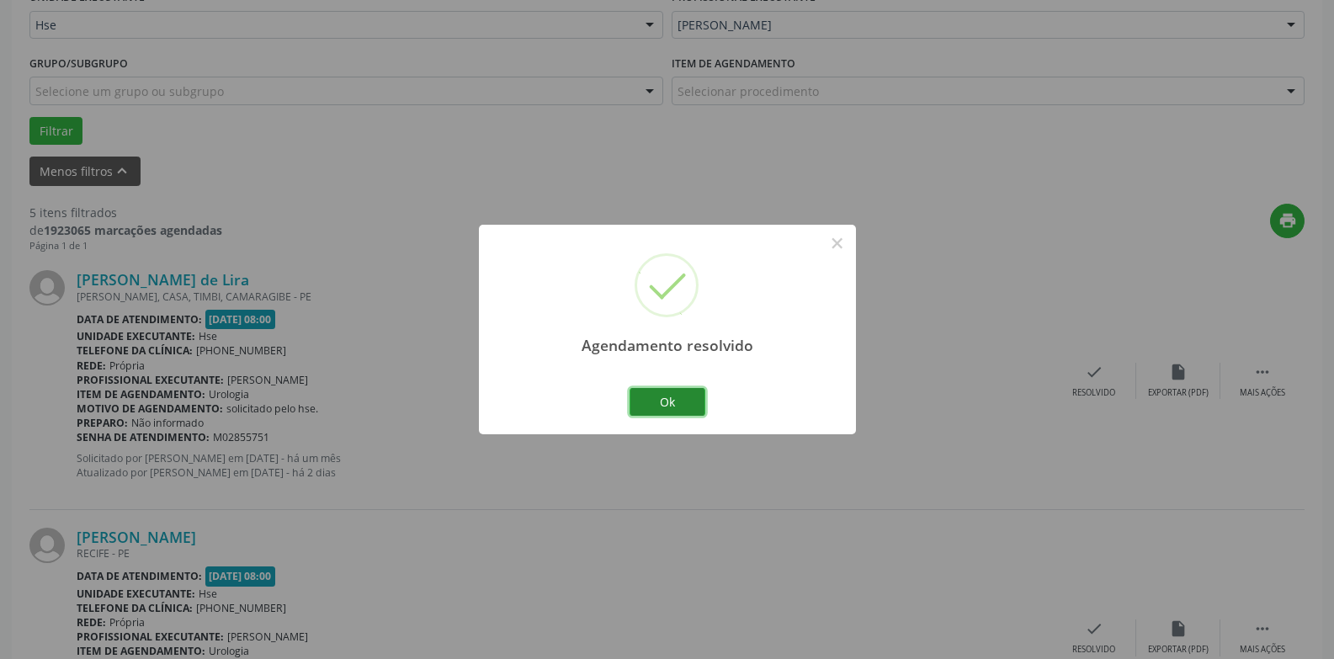
click at [655, 402] on button "Ok" at bounding box center [667, 402] width 76 height 29
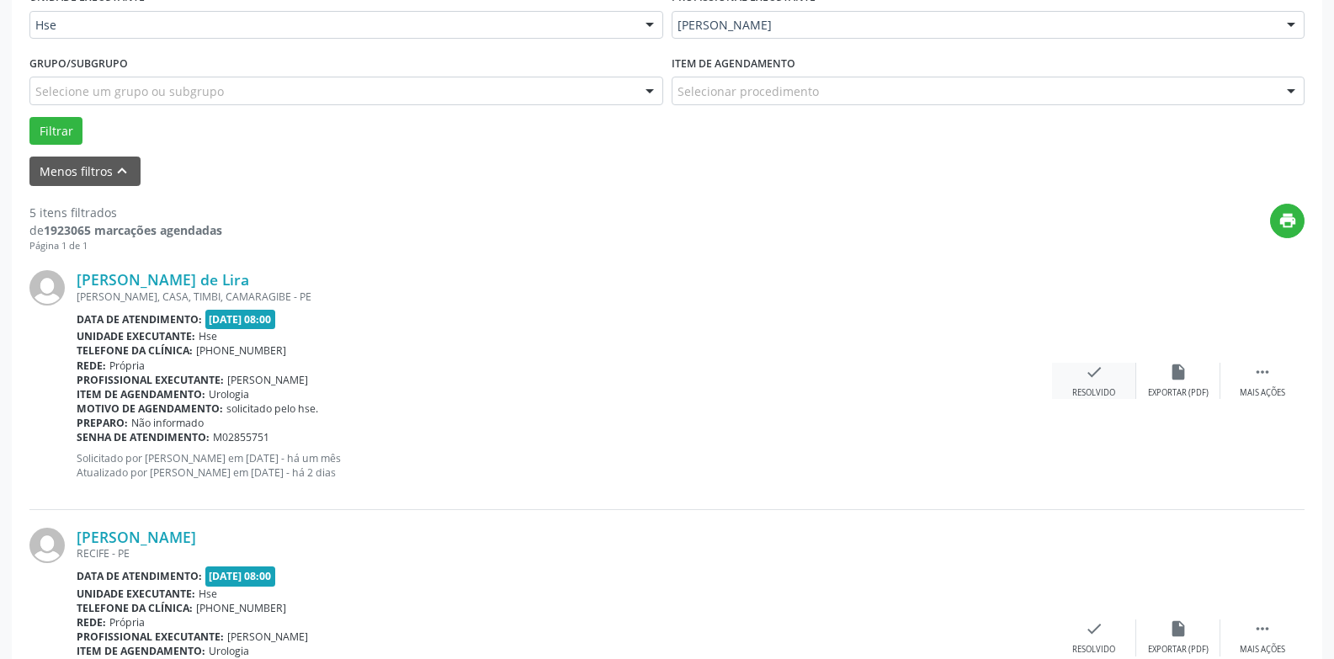
click at [1102, 385] on div "check Resolvido" at bounding box center [1094, 381] width 84 height 36
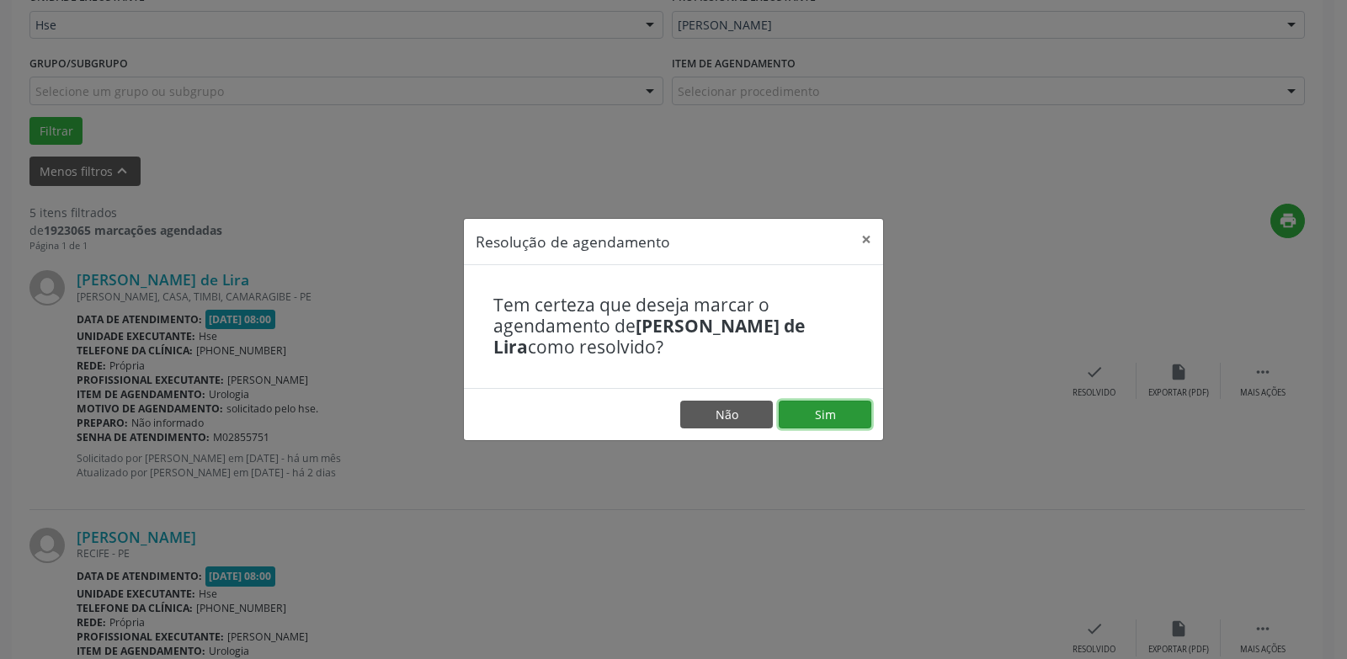
click at [841, 404] on button "Sim" at bounding box center [824, 415] width 93 height 29
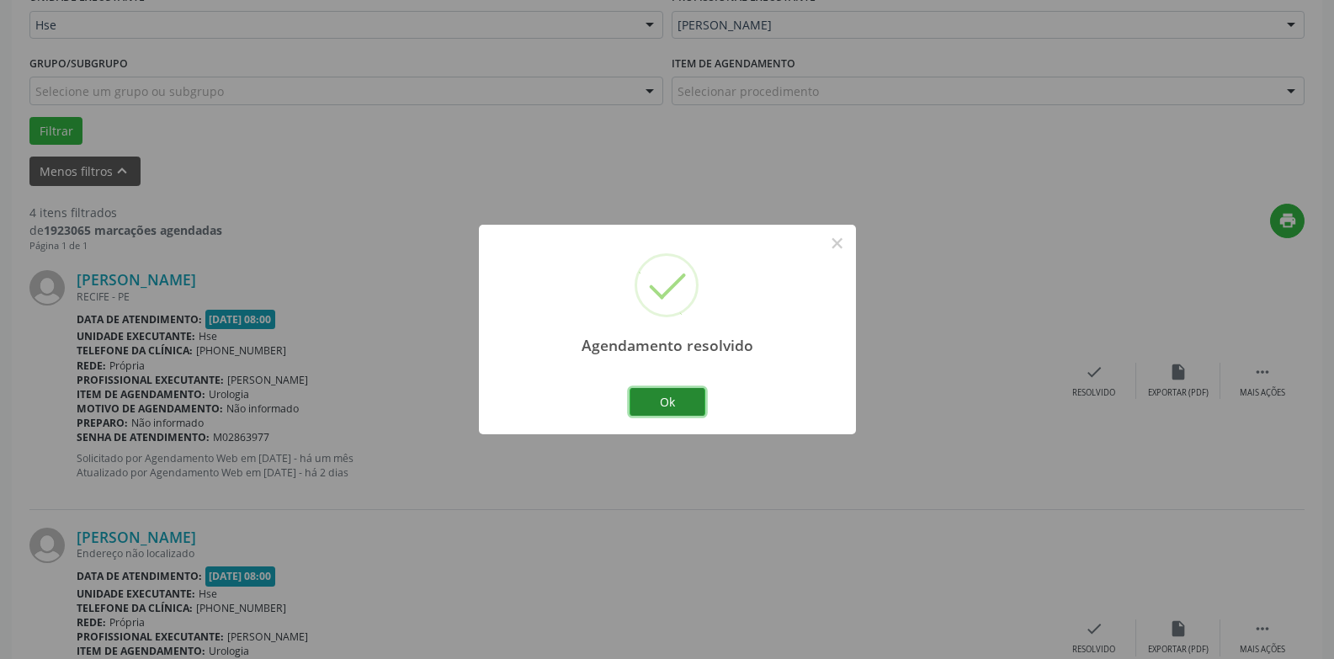
click at [674, 396] on button "Ok" at bounding box center [667, 402] width 76 height 29
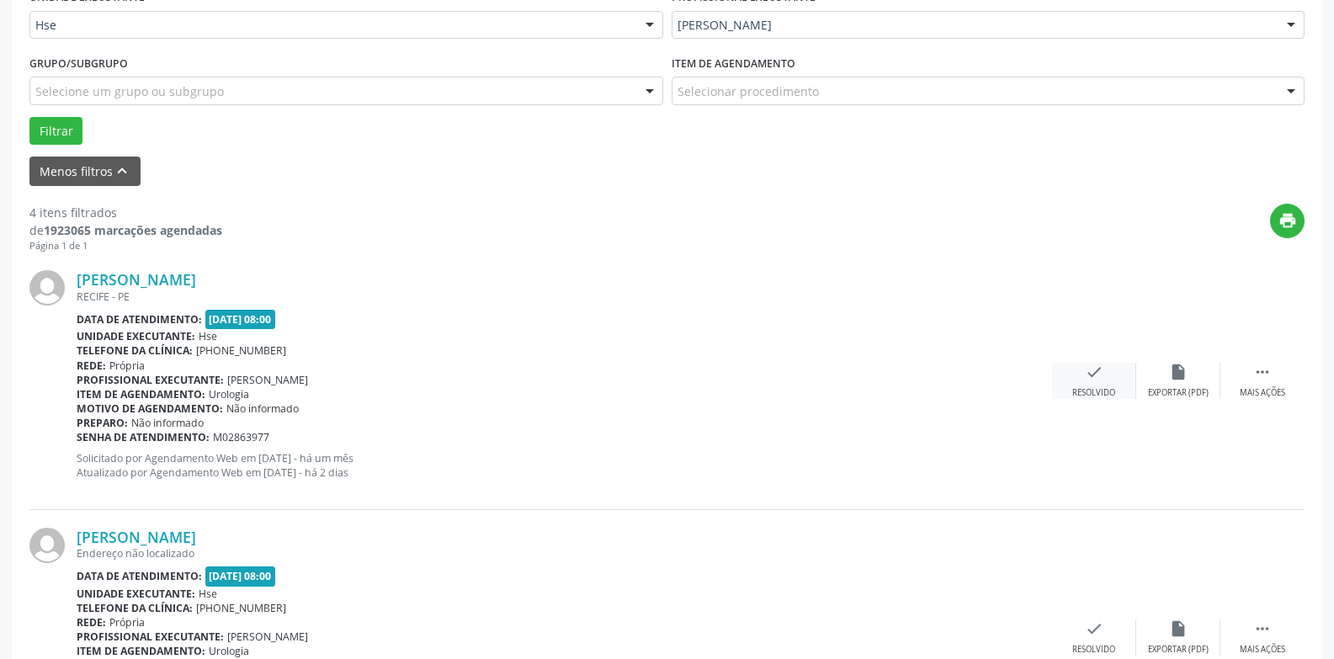
click at [1123, 381] on div "check Resolvido" at bounding box center [1094, 381] width 84 height 36
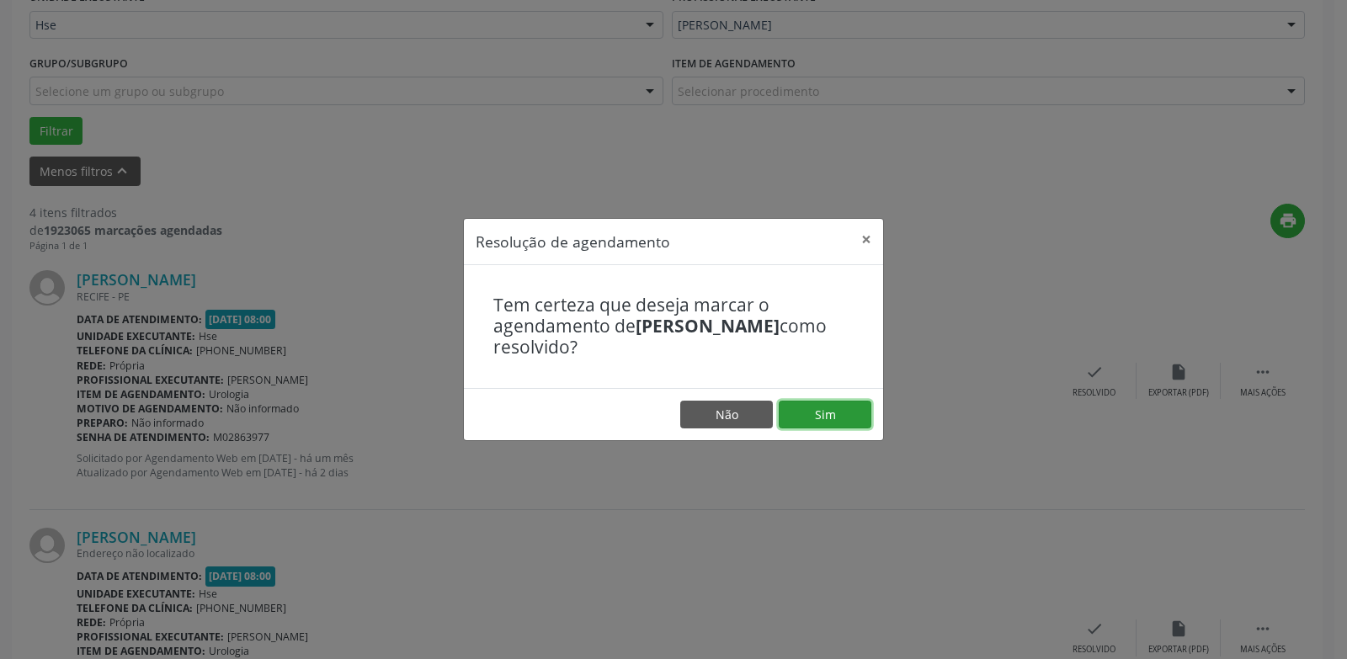
click at [842, 410] on button "Sim" at bounding box center [824, 415] width 93 height 29
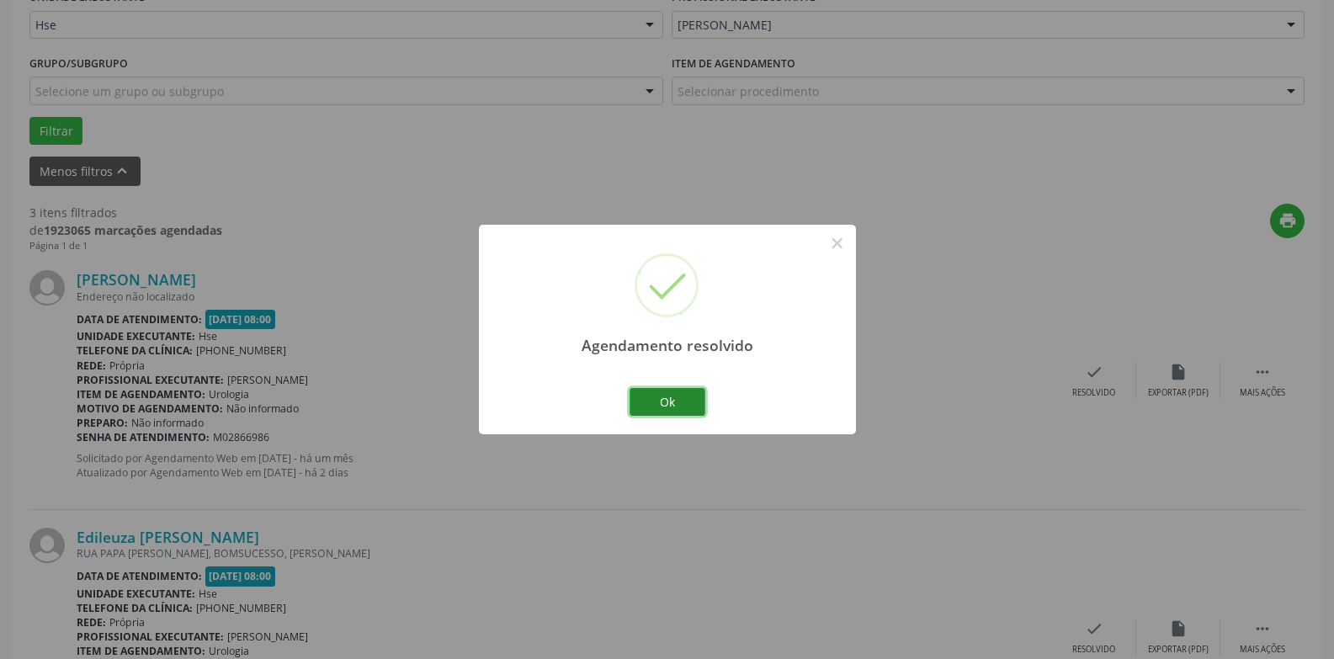
click at [676, 395] on button "Ok" at bounding box center [667, 402] width 76 height 29
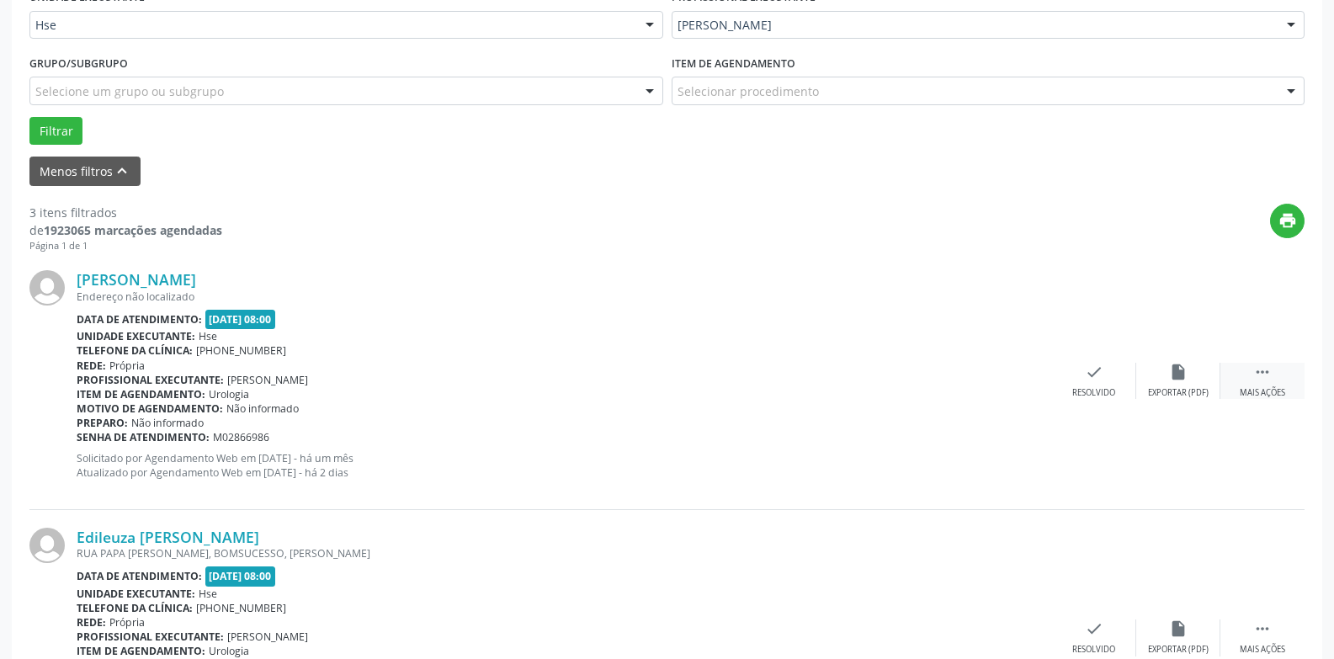
click at [1272, 374] on div " Mais ações" at bounding box center [1262, 381] width 84 height 36
click at [1186, 378] on icon "alarm_off" at bounding box center [1178, 372] width 19 height 19
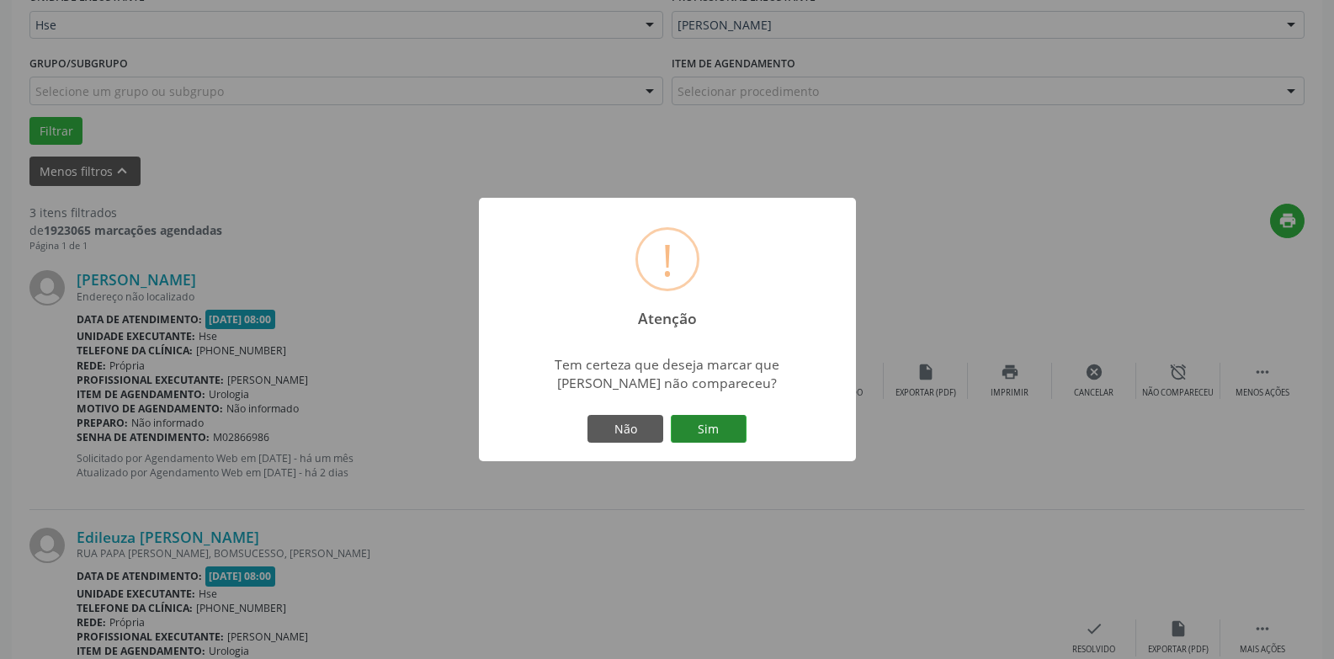
click at [714, 433] on button "Sim" at bounding box center [709, 429] width 76 height 29
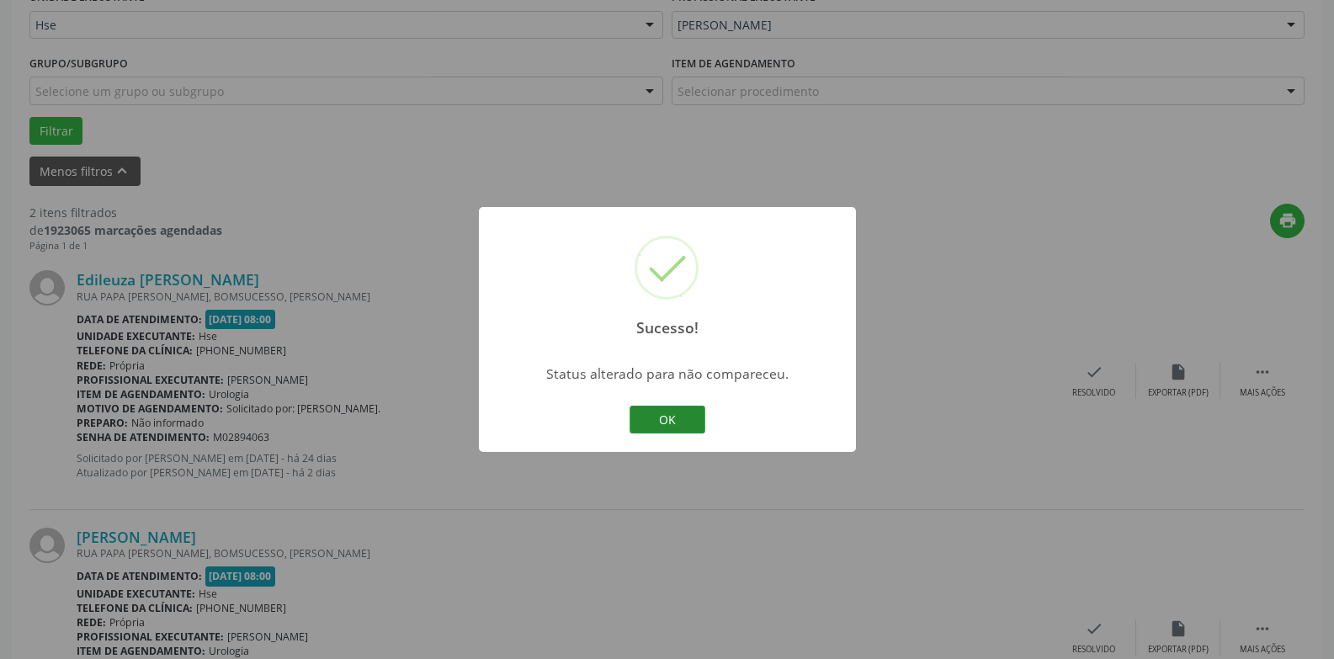
click at [667, 412] on button "OK" at bounding box center [667, 420] width 76 height 29
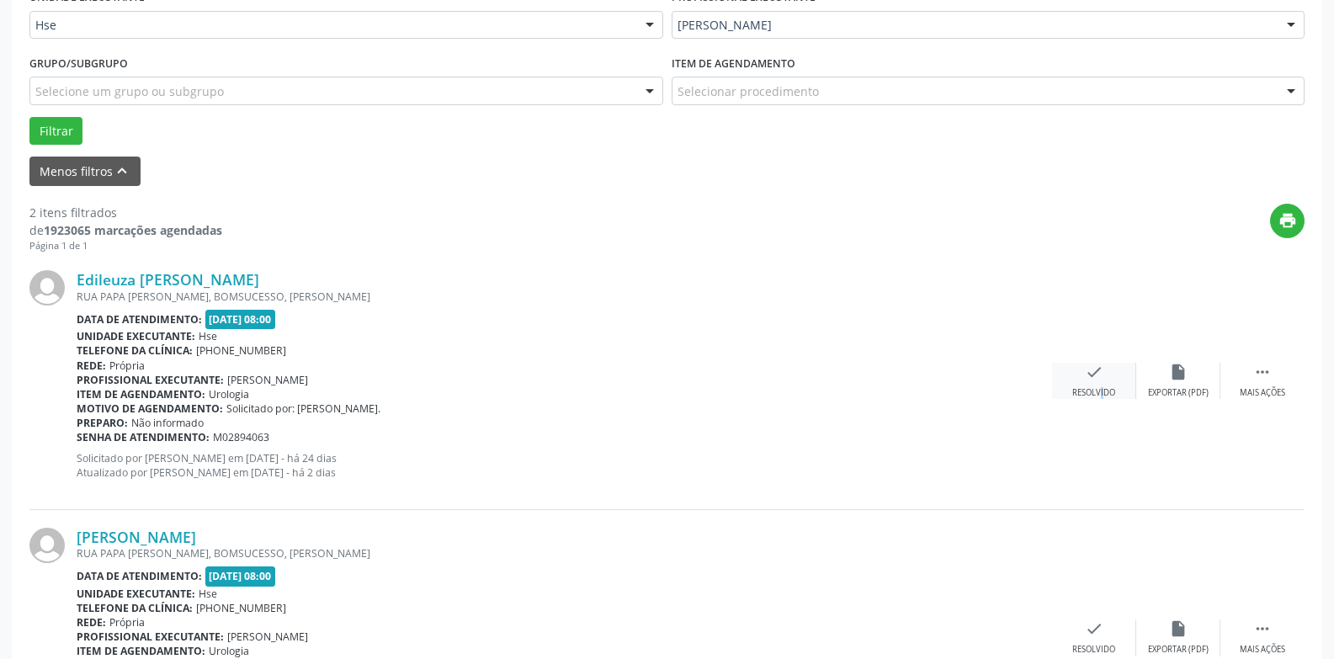
click at [1089, 387] on div "Resolvido" at bounding box center [1093, 393] width 43 height 12
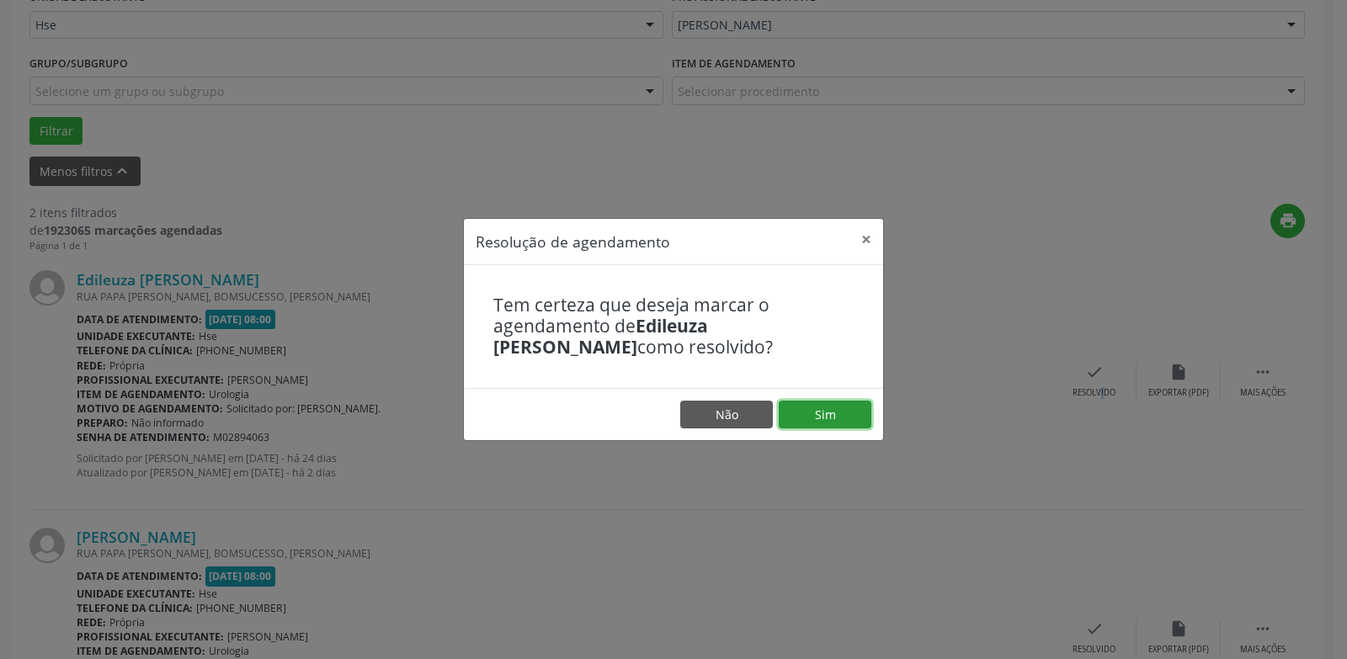
click at [844, 412] on button "Sim" at bounding box center [824, 415] width 93 height 29
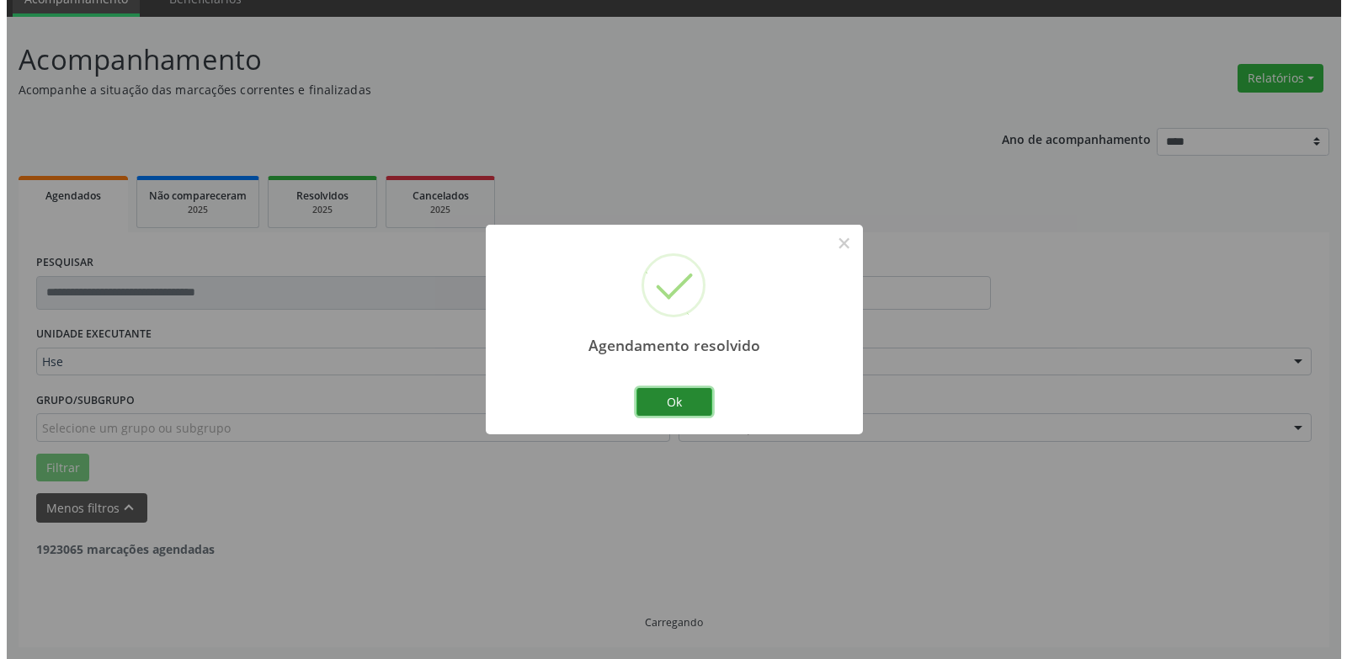
scroll to position [292, 0]
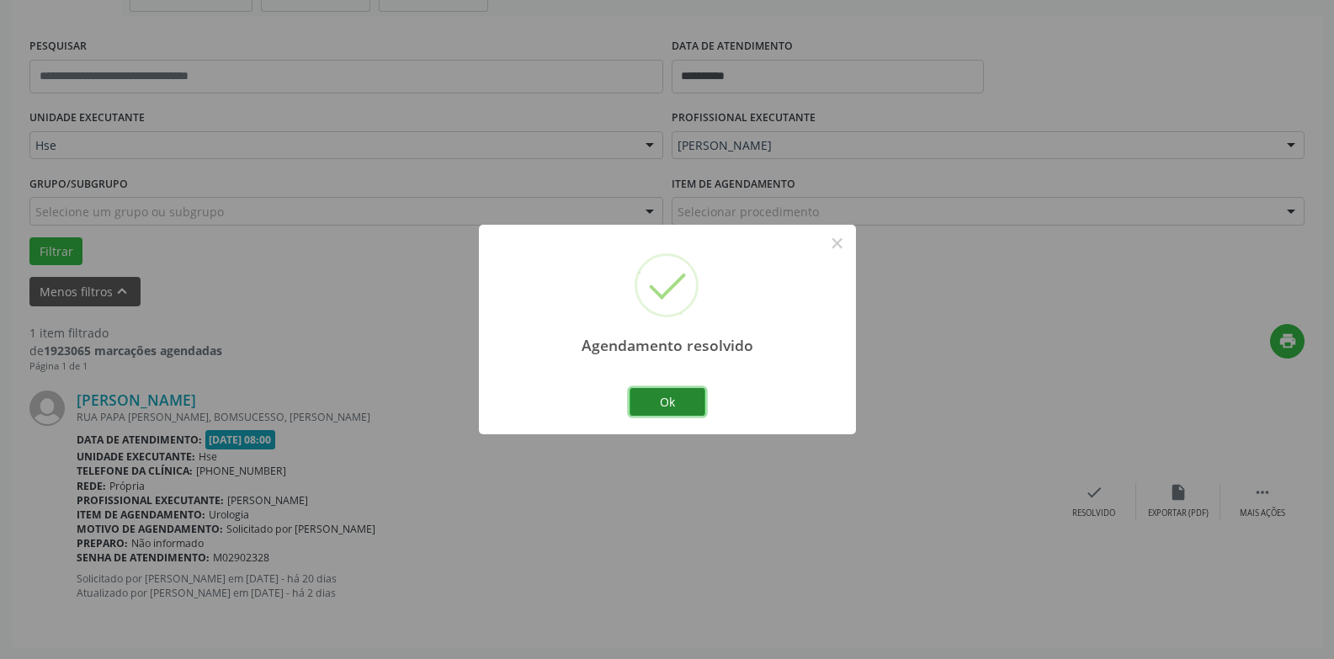
click at [657, 394] on button "Ok" at bounding box center [667, 402] width 76 height 29
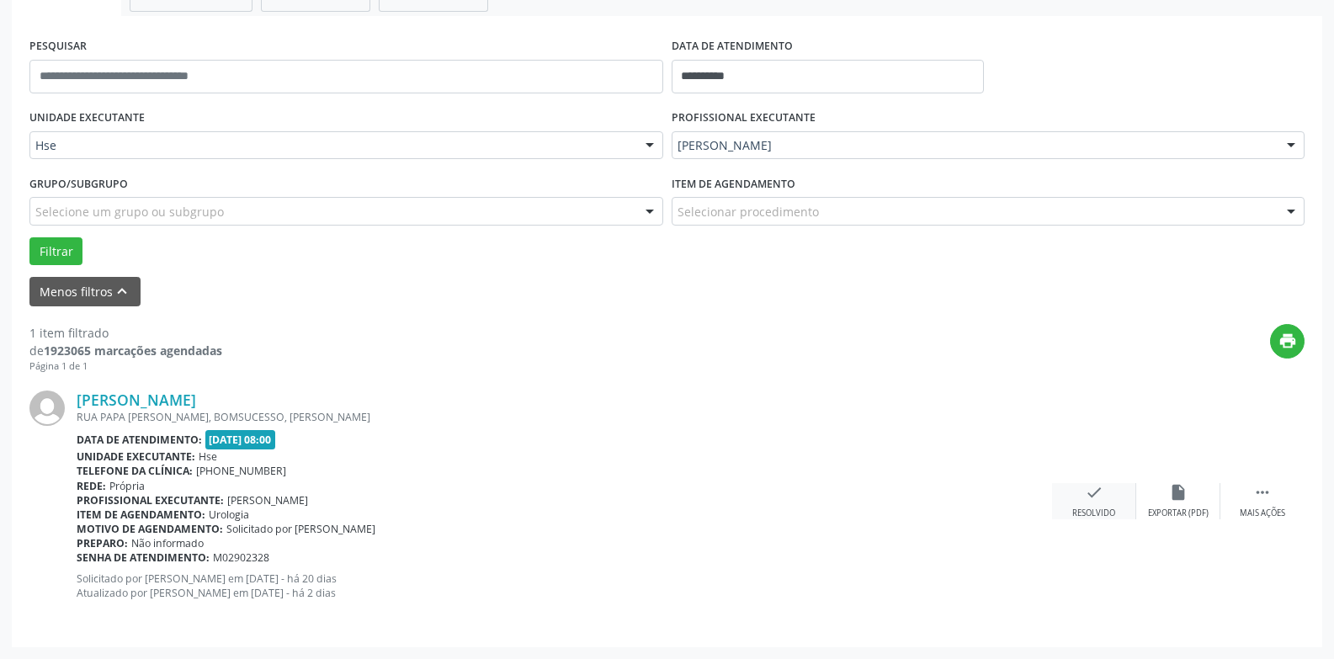
click at [1097, 489] on icon "check" at bounding box center [1094, 492] width 19 height 19
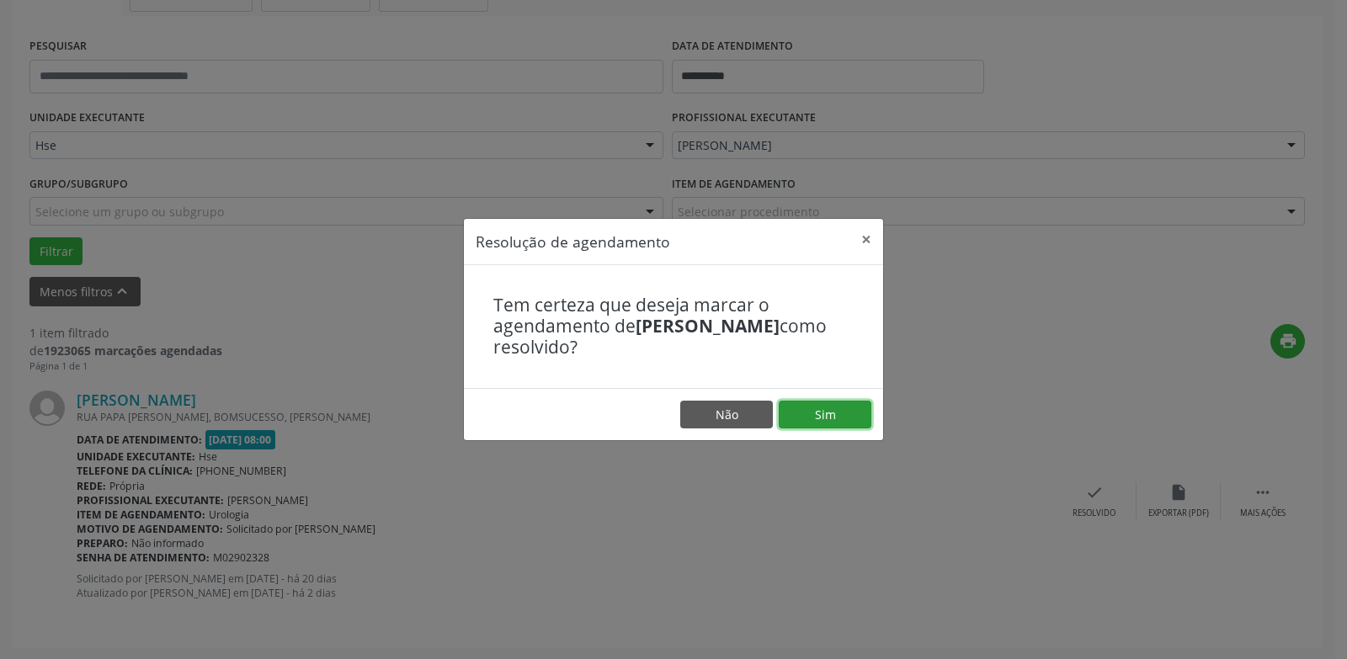
click at [826, 412] on button "Sim" at bounding box center [824, 415] width 93 height 29
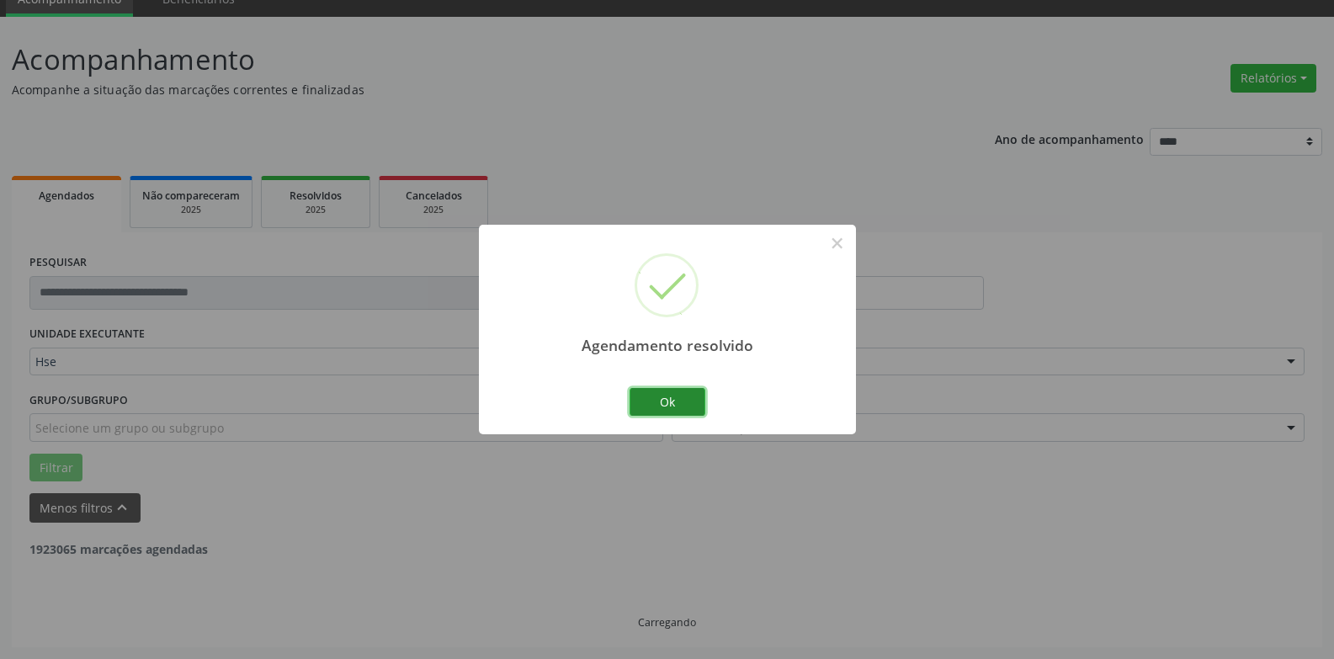
click at [682, 396] on button "Ok" at bounding box center [667, 402] width 76 height 29
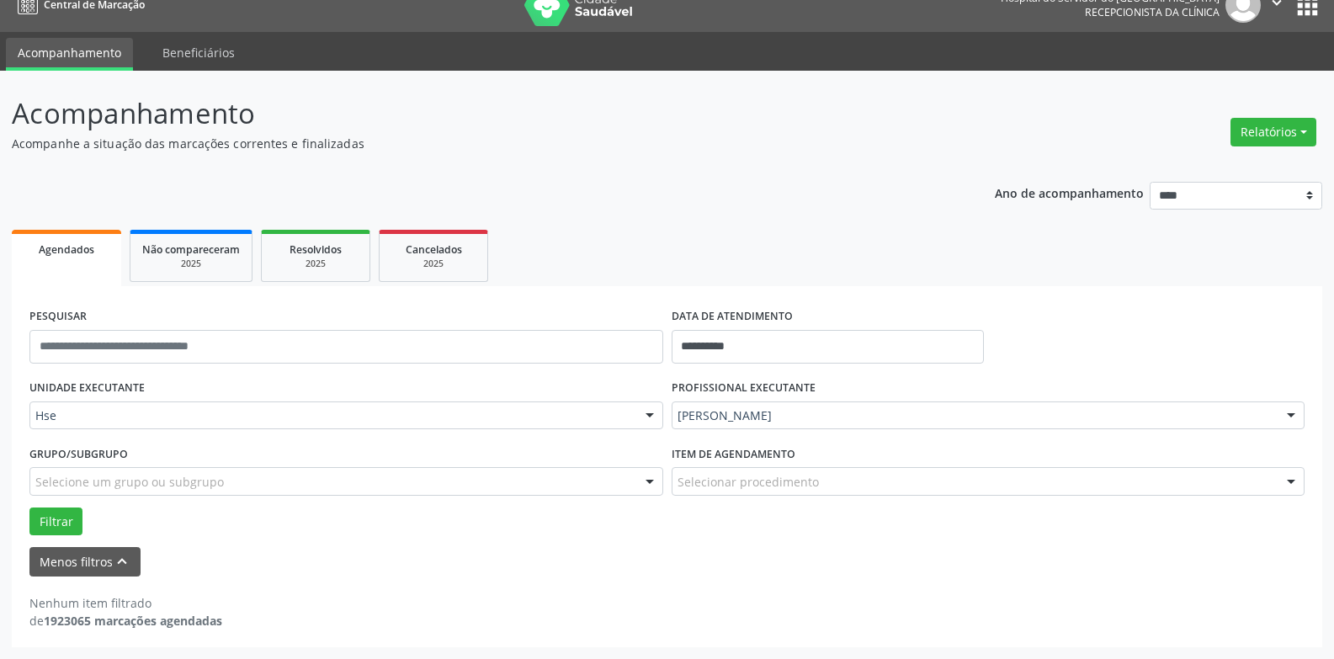
scroll to position [22, 0]
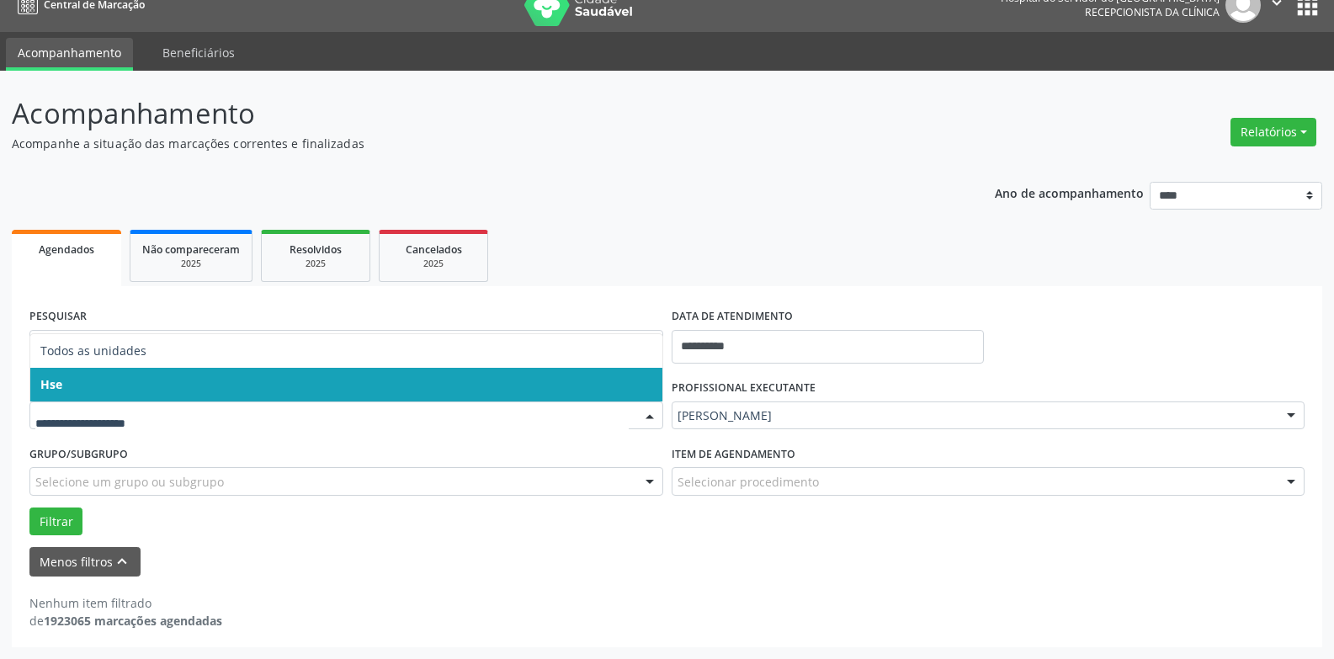
click at [118, 374] on span "Hse" at bounding box center [346, 385] width 632 height 34
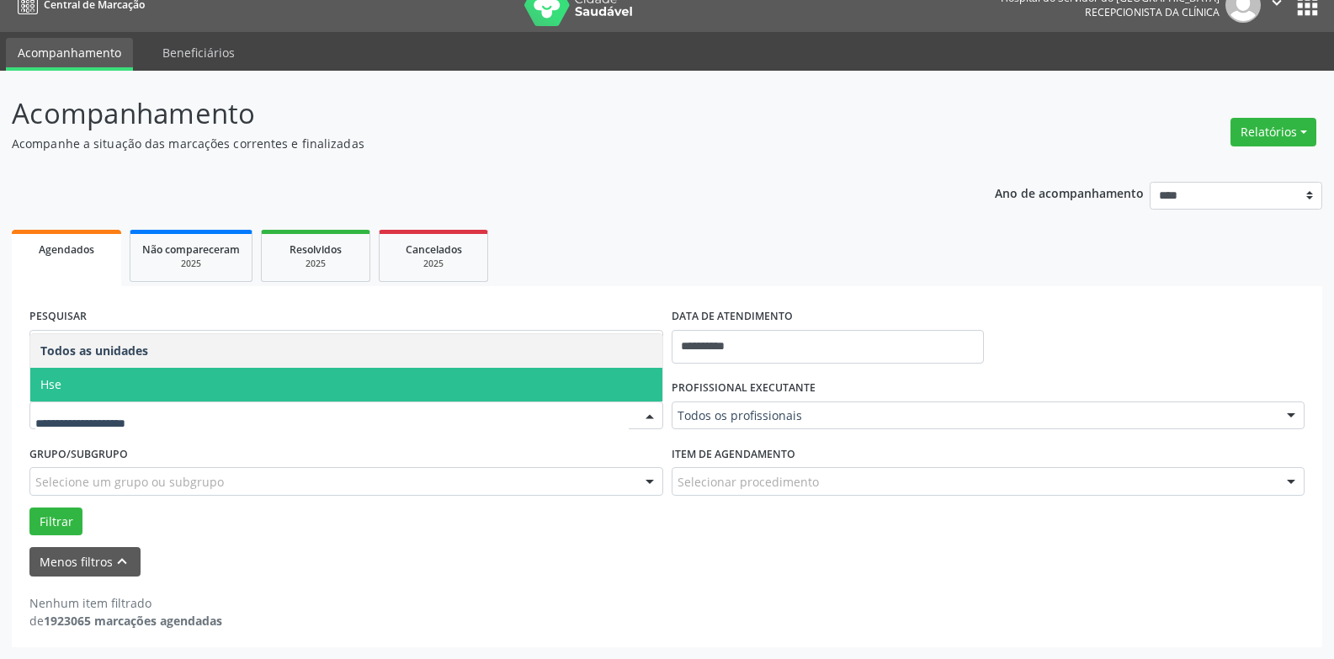
click at [77, 385] on span "Hse" at bounding box center [346, 385] width 632 height 34
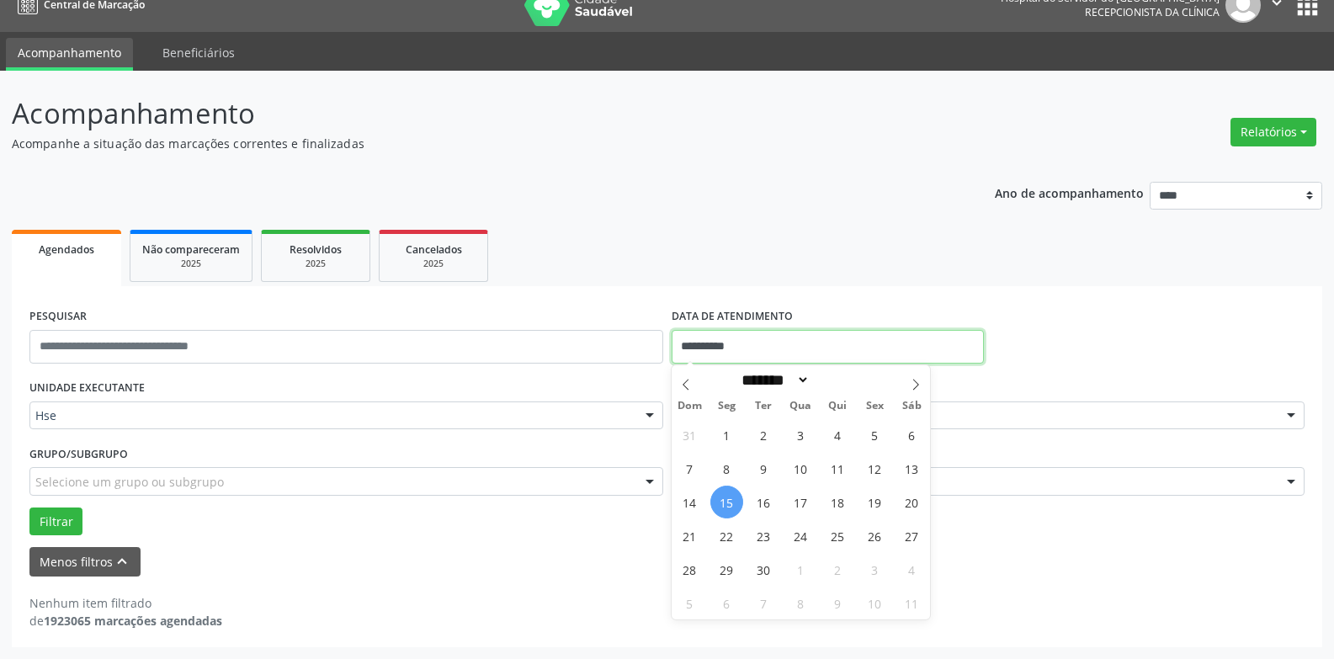
click at [791, 346] on input "**********" at bounding box center [828, 347] width 312 height 34
click at [718, 497] on span "15" at bounding box center [726, 502] width 33 height 33
type input "**********"
click at [718, 497] on span "15" at bounding box center [726, 502] width 33 height 33
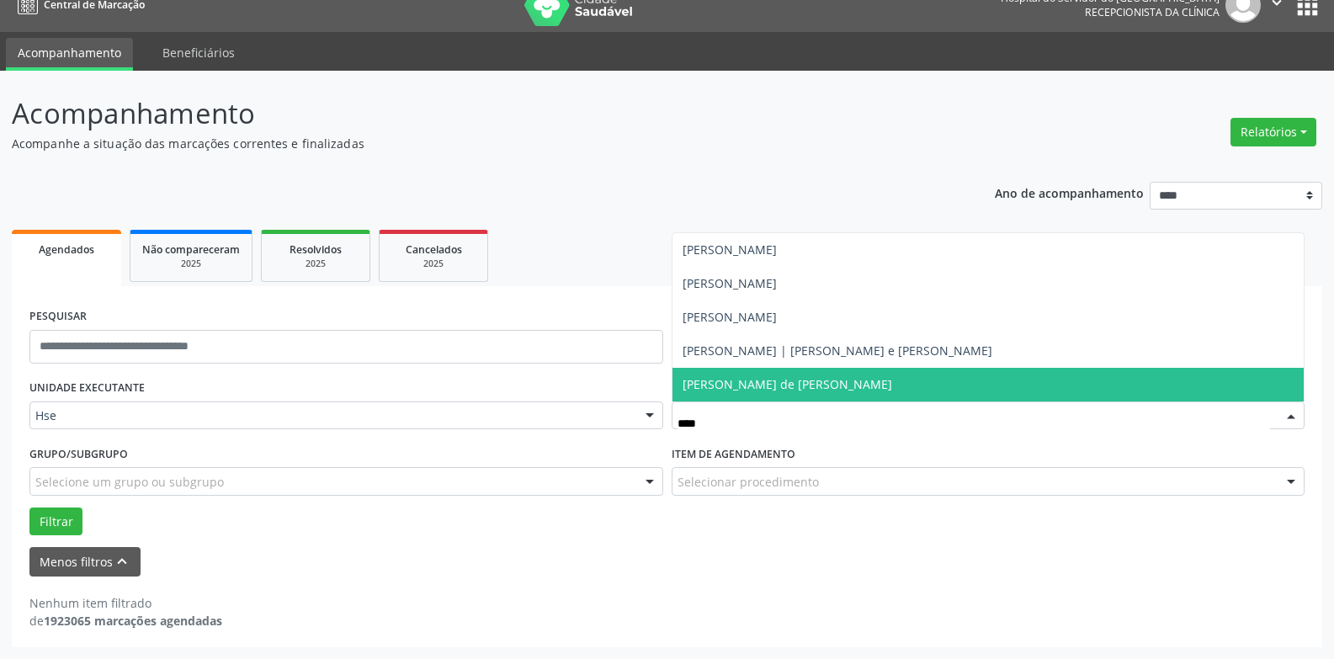
type input "*****"
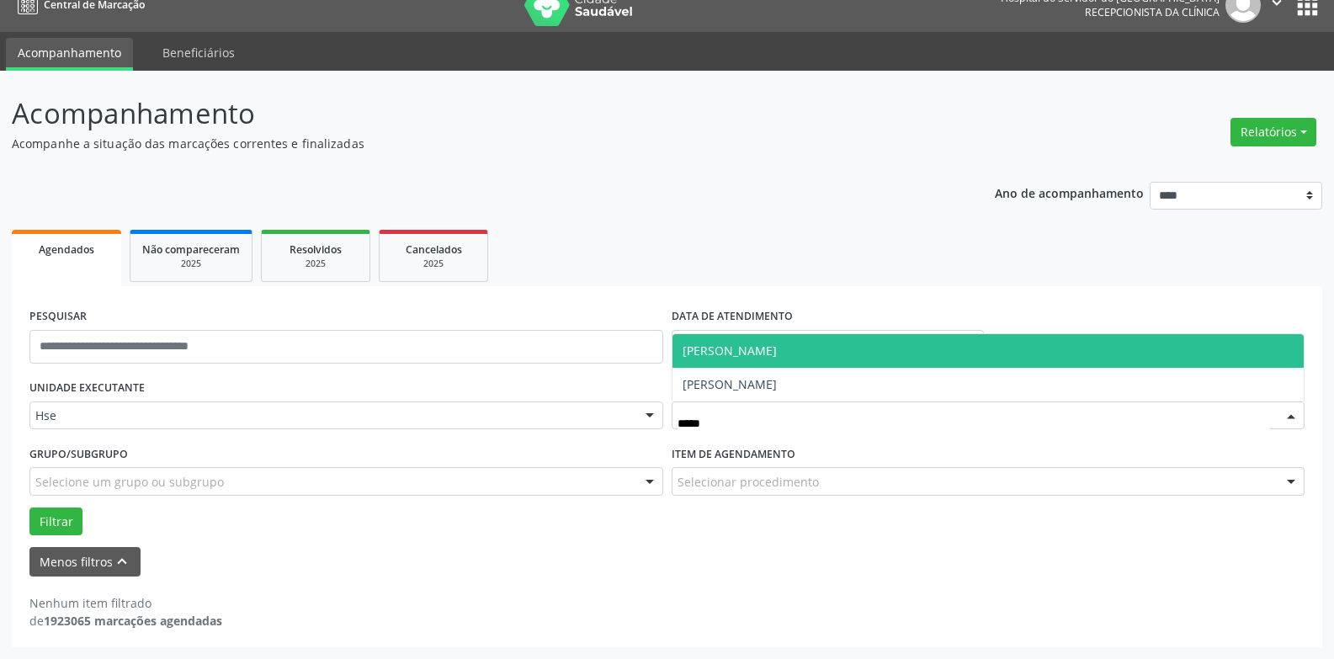
click at [746, 353] on span "[PERSON_NAME]" at bounding box center [730, 351] width 94 height 16
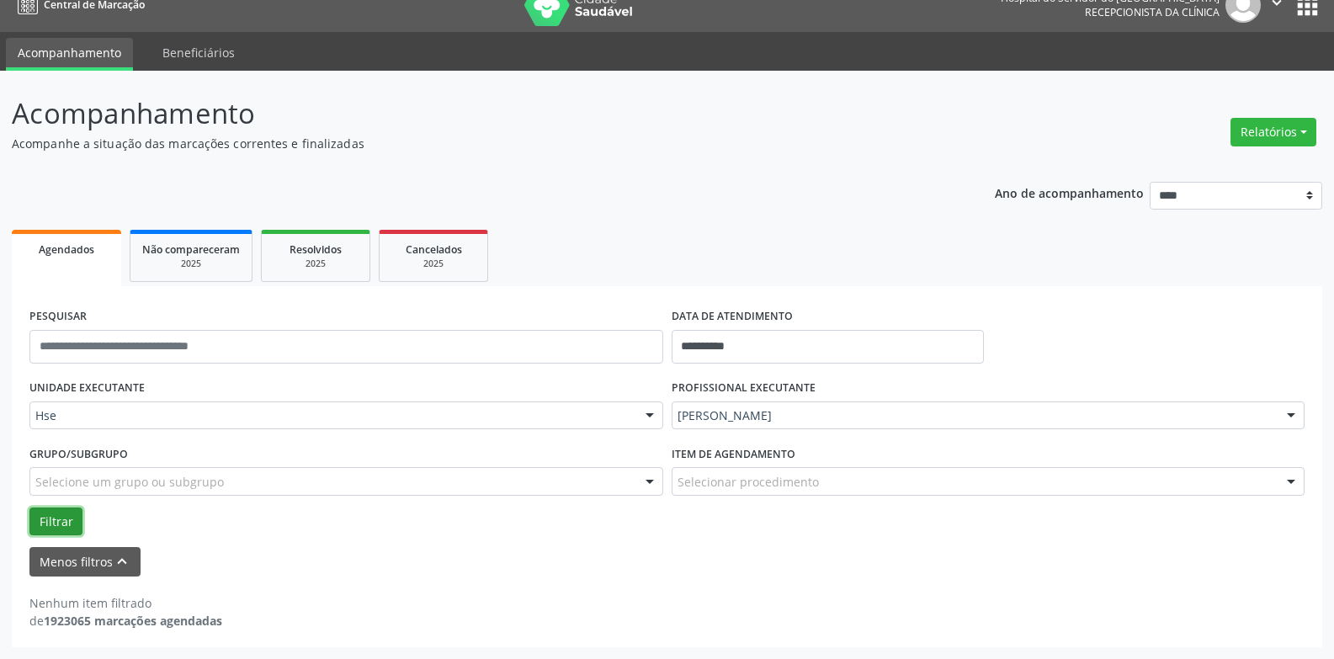
click at [50, 516] on button "Filtrar" at bounding box center [55, 521] width 53 height 29
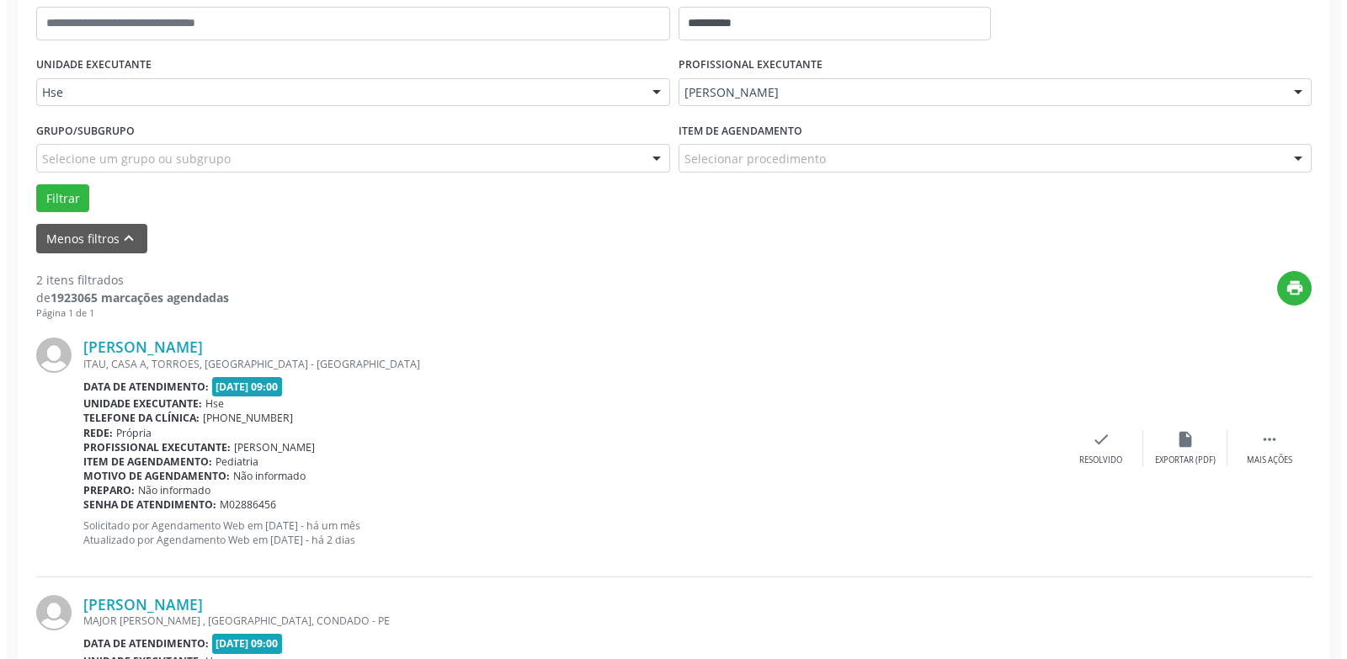
scroll to position [359, 0]
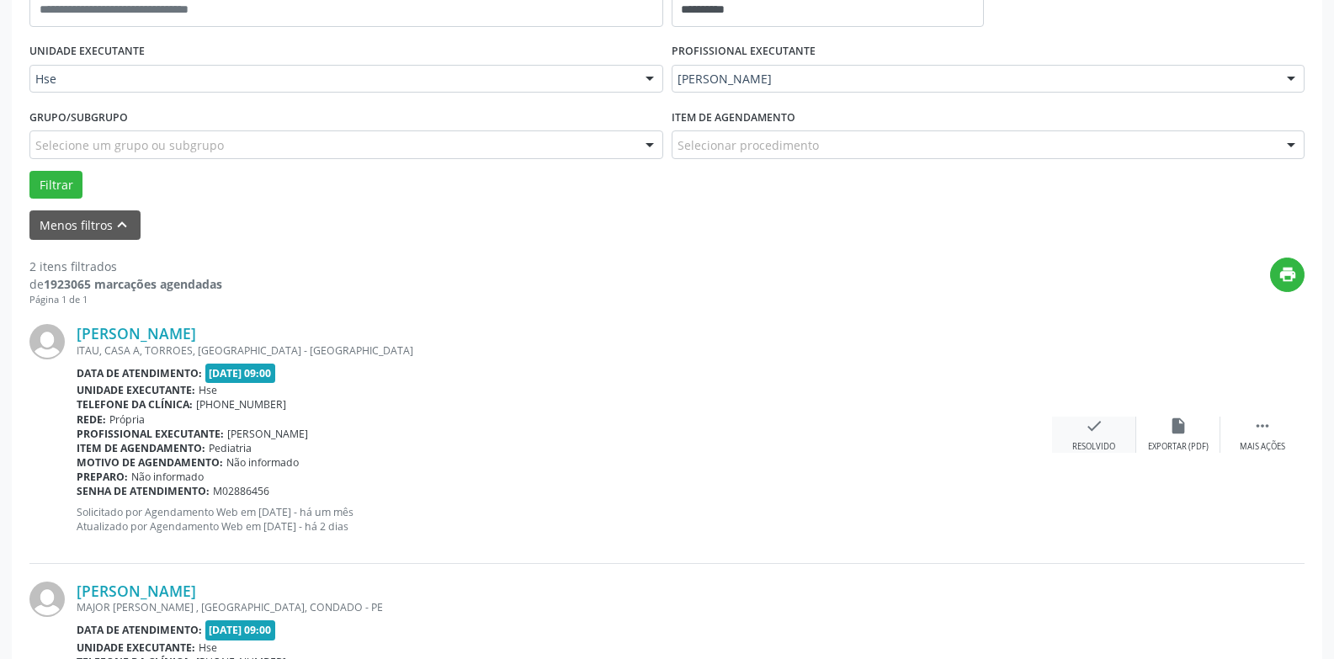
click at [1097, 434] on icon "check" at bounding box center [1094, 426] width 19 height 19
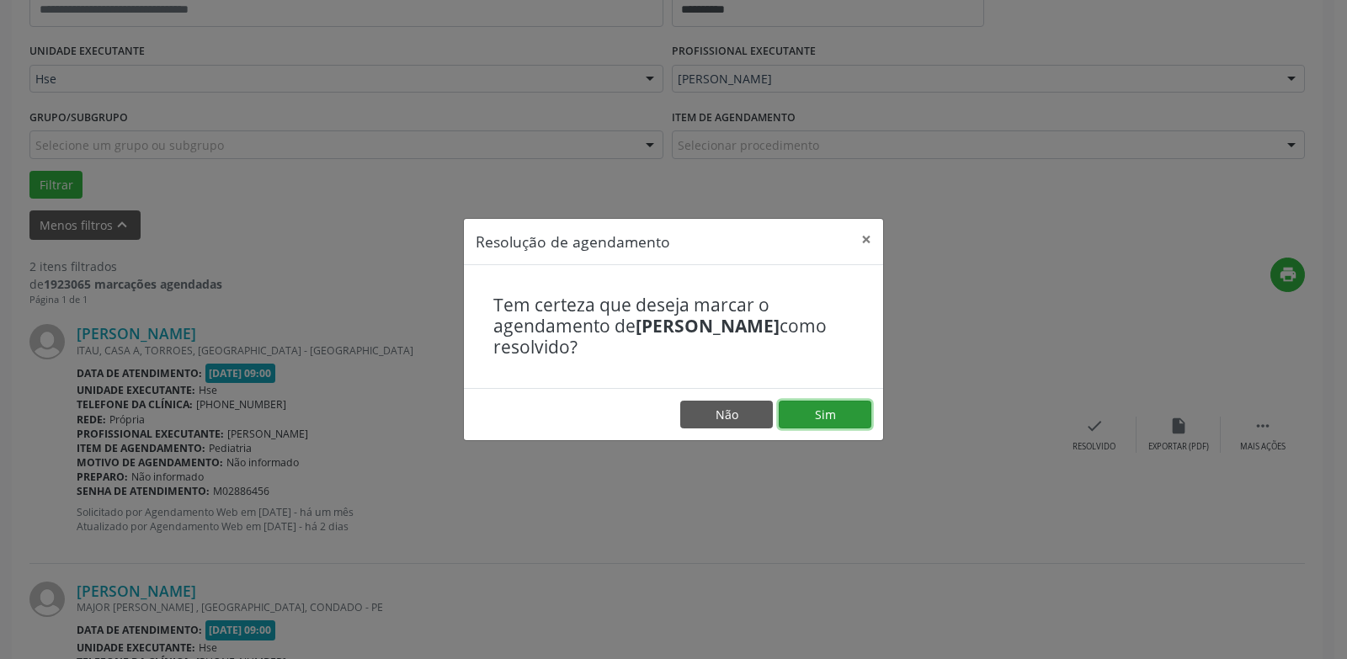
click at [805, 418] on button "Sim" at bounding box center [824, 415] width 93 height 29
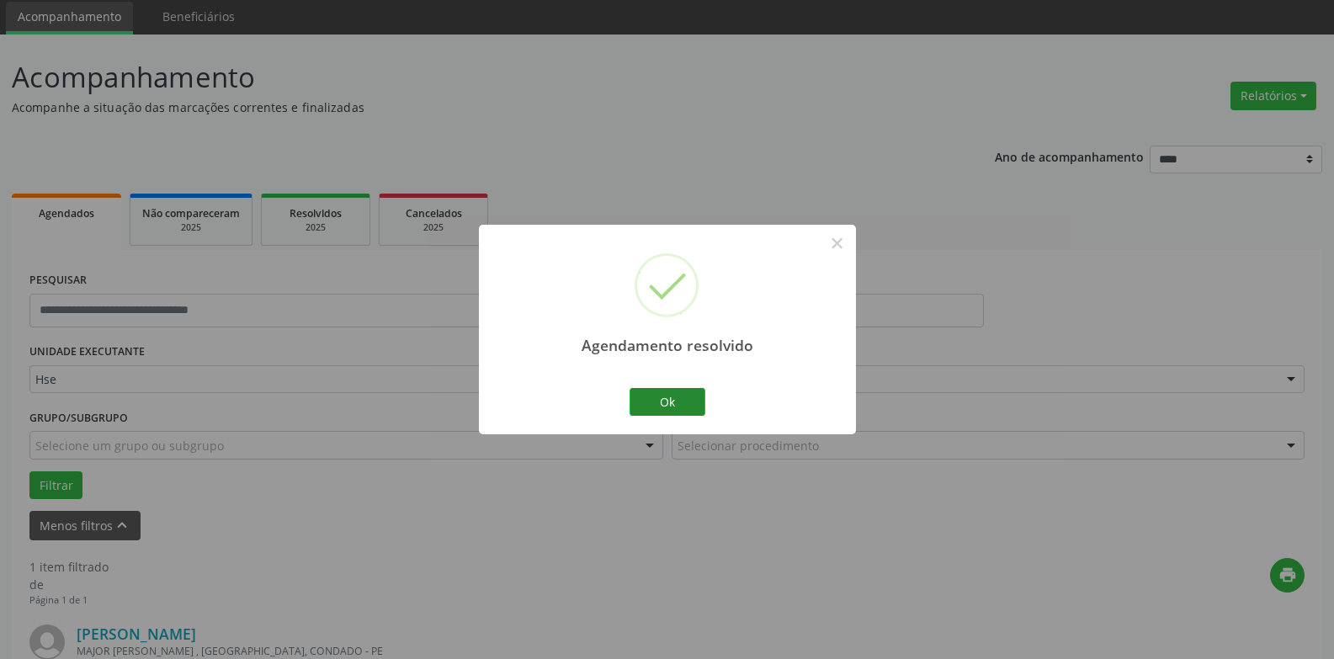
scroll to position [292, 0]
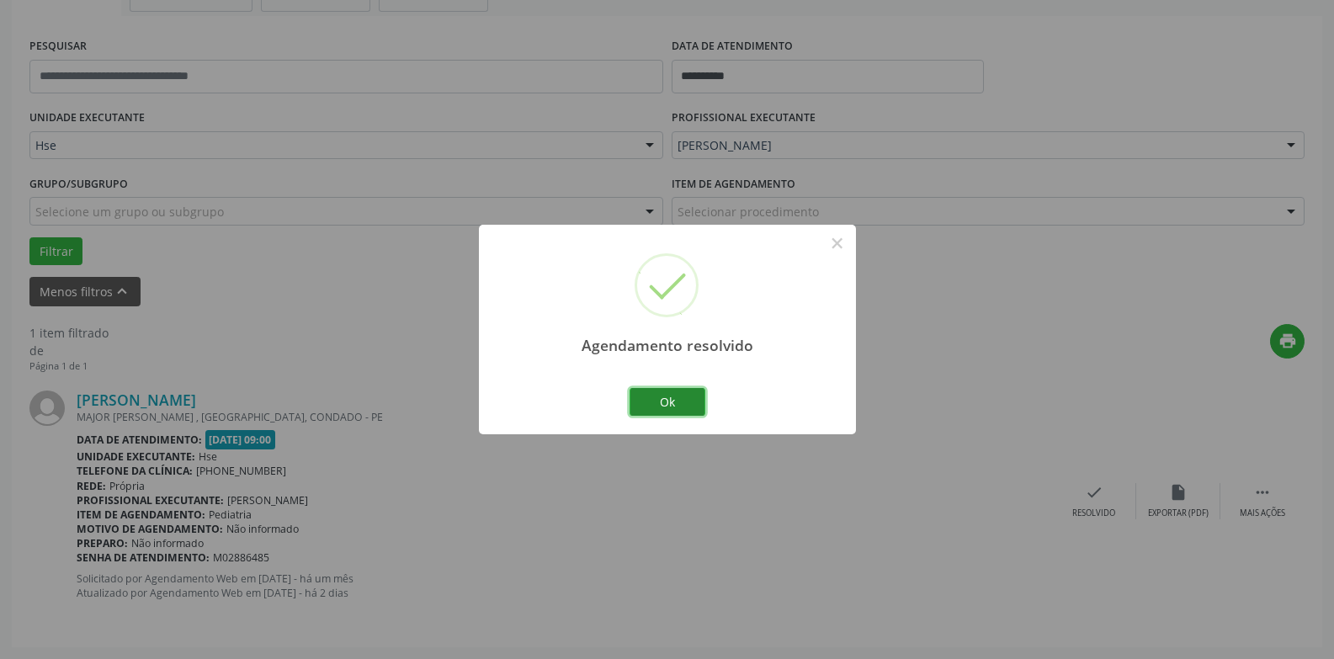
click at [668, 406] on button "Ok" at bounding box center [667, 402] width 76 height 29
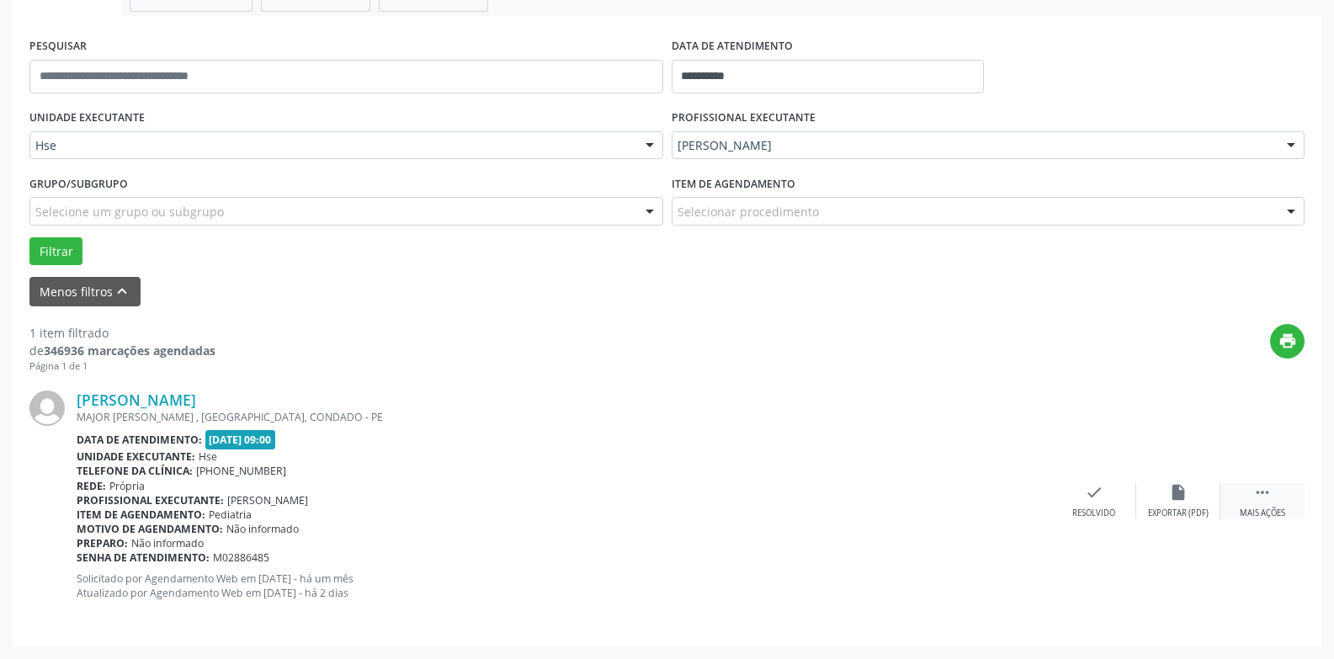
click at [1266, 500] on icon "" at bounding box center [1262, 492] width 19 height 19
click at [1175, 496] on icon "alarm_off" at bounding box center [1178, 492] width 19 height 19
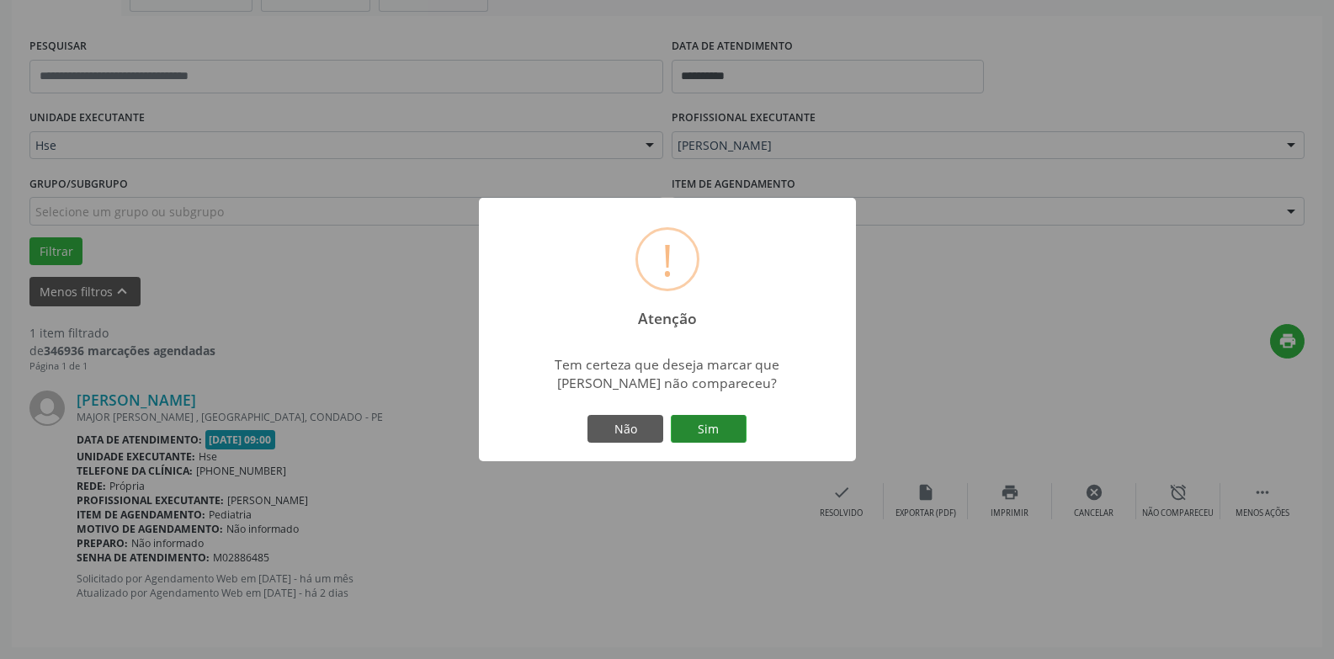
click at [706, 428] on button "Sim" at bounding box center [709, 429] width 76 height 29
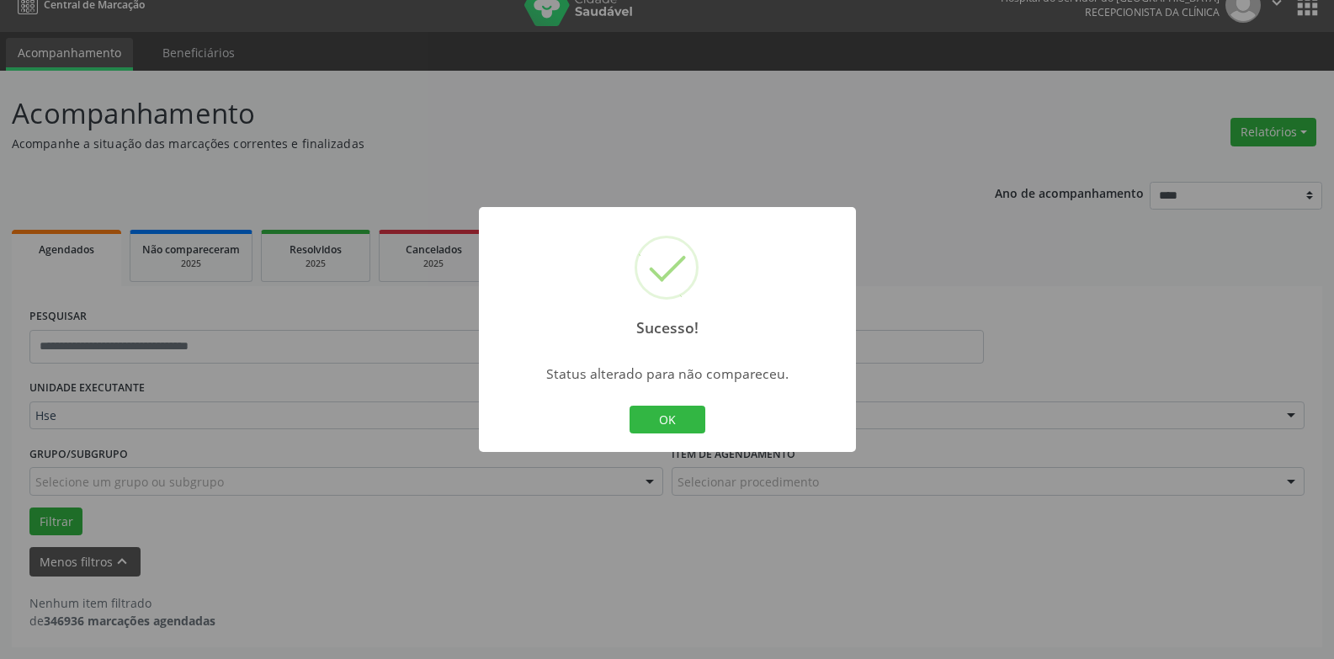
scroll to position [22, 0]
click at [676, 428] on button "OK" at bounding box center [667, 420] width 76 height 29
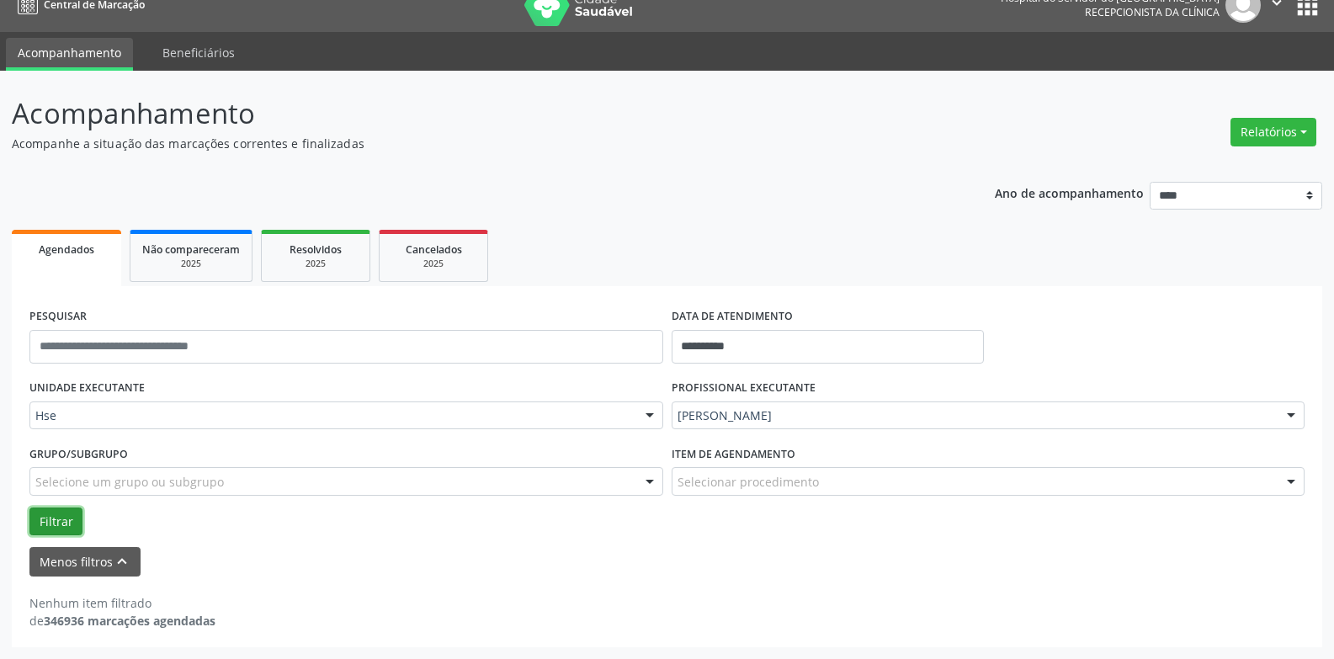
click at [65, 518] on button "Filtrar" at bounding box center [55, 521] width 53 height 29
click at [99, 561] on button "Menos filtros keyboard_arrow_up" at bounding box center [84, 561] width 111 height 29
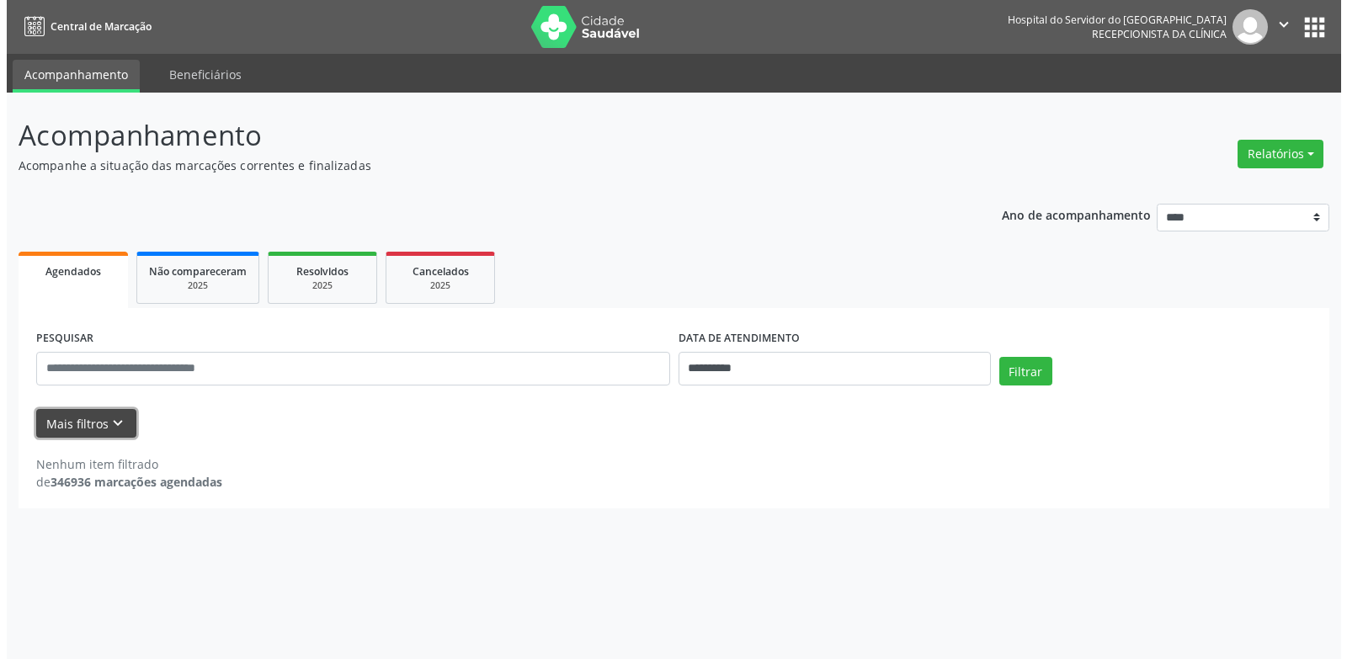
scroll to position [0, 0]
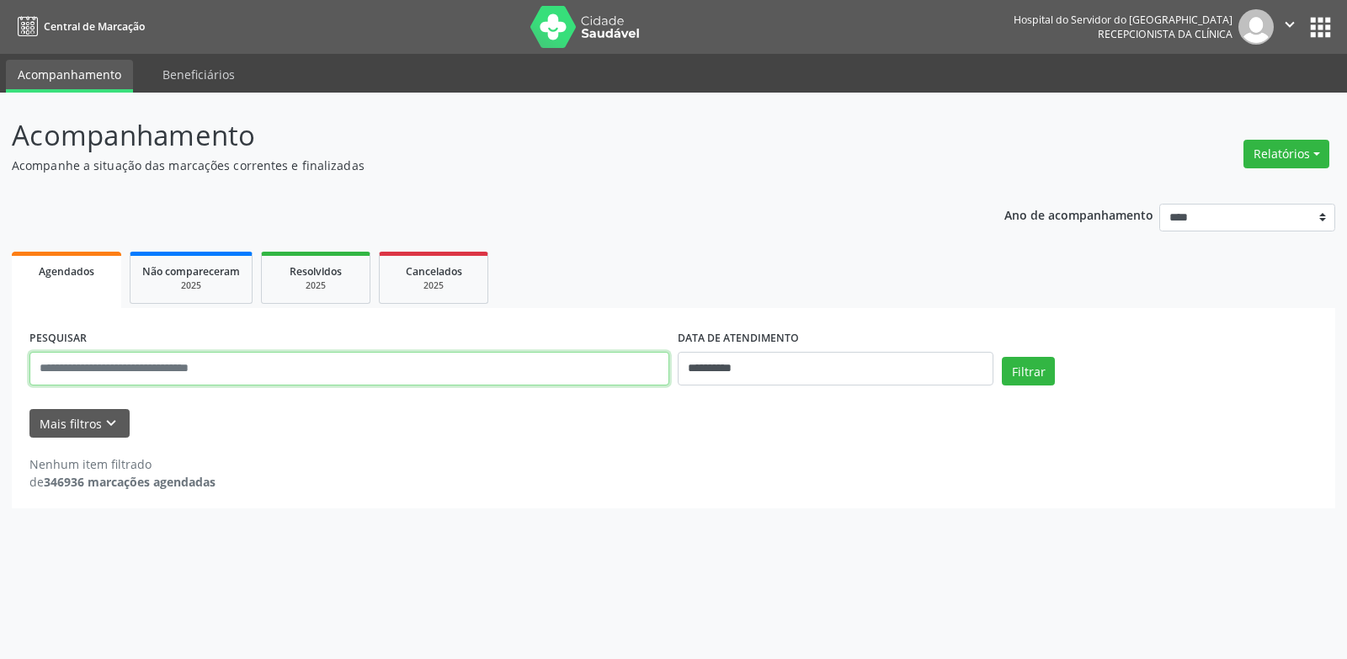
click at [123, 370] on input "text" at bounding box center [349, 369] width 640 height 34
type input "***"
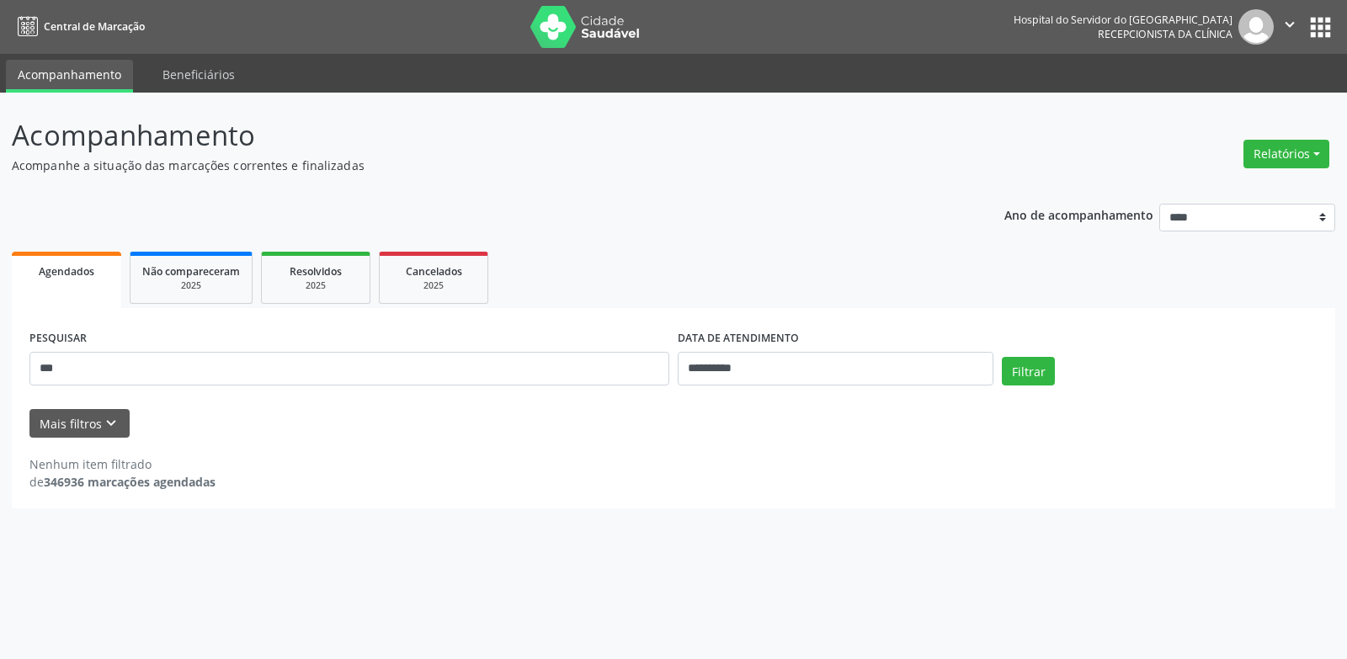
drag, startPoint x: 286, startPoint y: 453, endPoint x: 241, endPoint y: 497, distance: 63.1
drag, startPoint x: 241, startPoint y: 497, endPoint x: 980, endPoint y: 542, distance: 741.1
click at [980, 542] on div "**********" at bounding box center [673, 376] width 1347 height 566
